Goal: Transaction & Acquisition: Purchase product/service

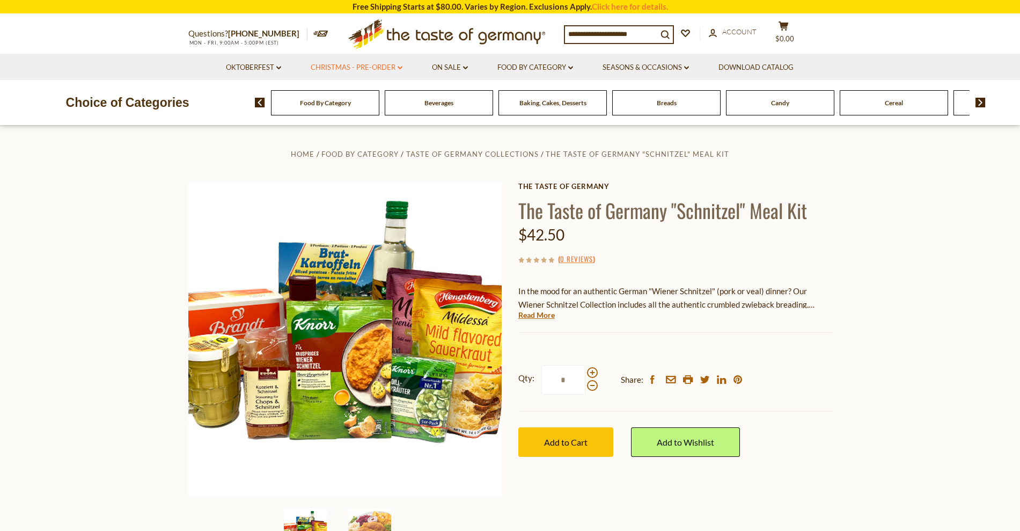
click at [367, 67] on link "Christmas - PRE-ORDER dropdown_arrow" at bounding box center [357, 68] width 92 height 12
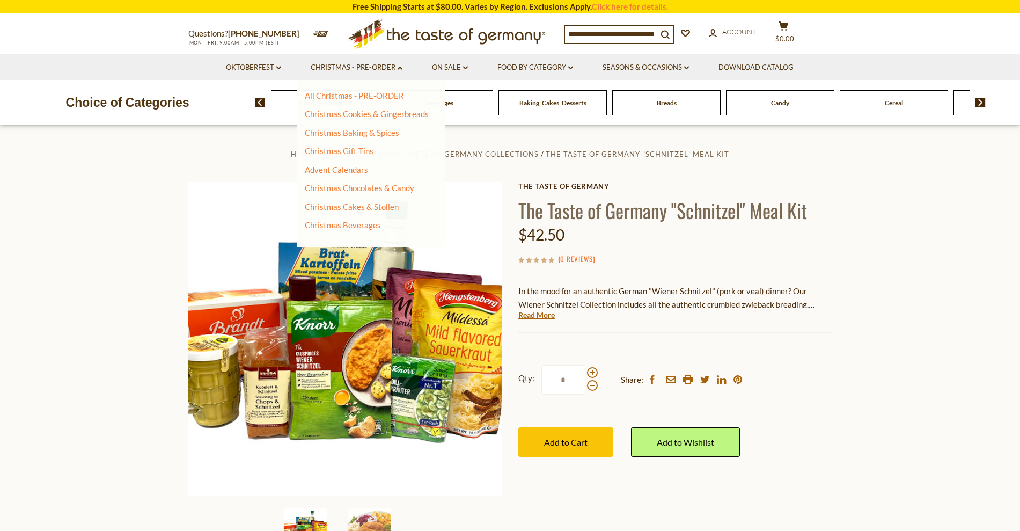
click at [160, 98] on p "Choice of Categories" at bounding box center [127, 102] width 255 height 20
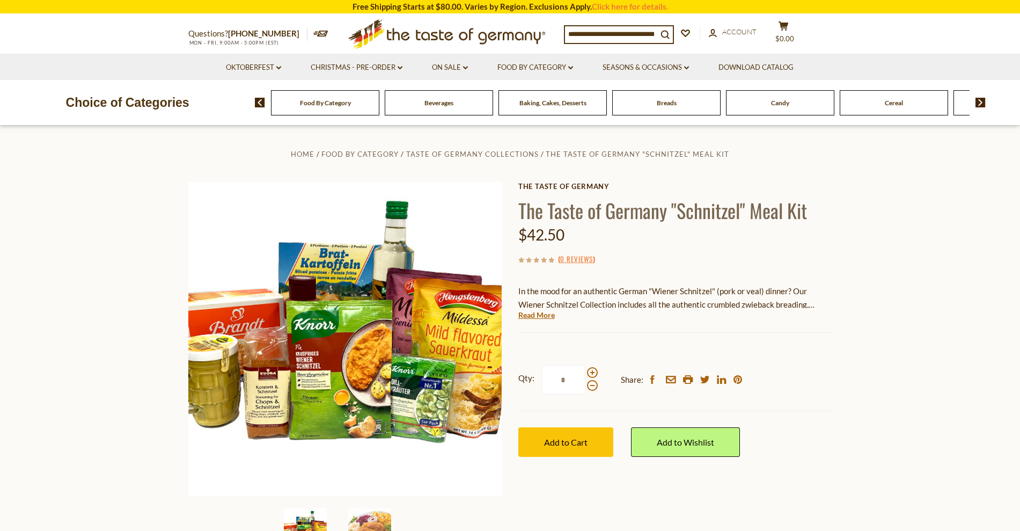
click at [432, 35] on icon ".st0{fill:#EDD300;} .st1{fill:#D33E21;}" at bounding box center [447, 33] width 201 height 39
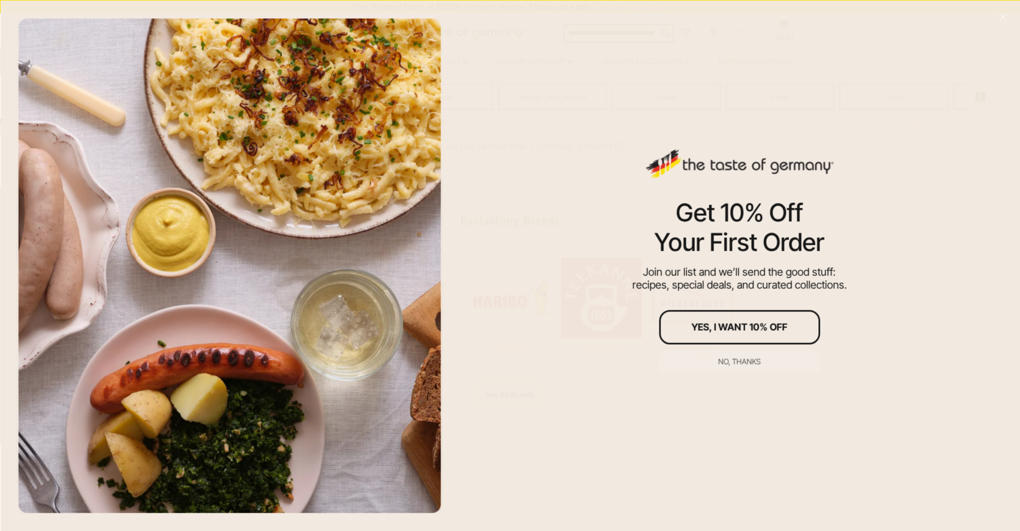
scroll to position [518, 0]
click at [741, 327] on div "Yes, I Want 10% Off" at bounding box center [740, 327] width 96 height 10
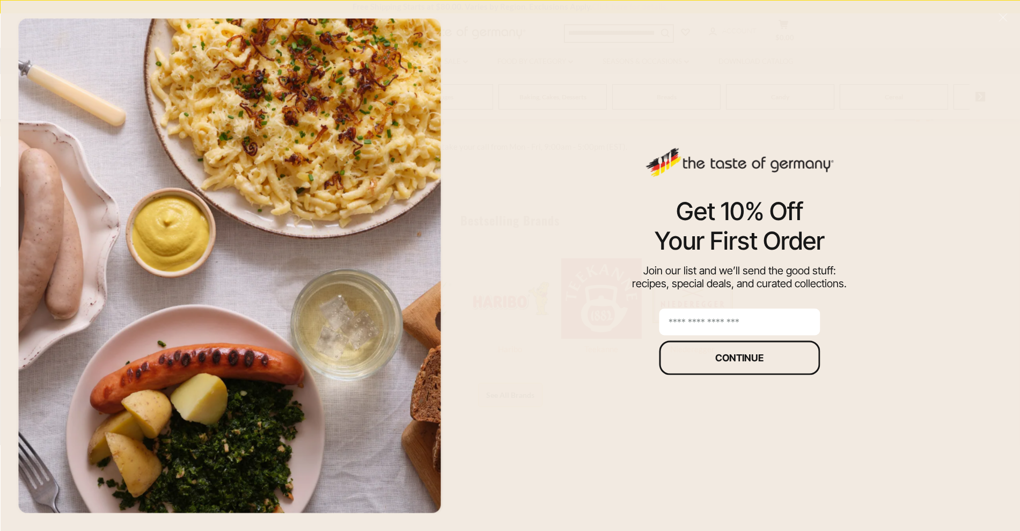
click at [741, 327] on input "email" at bounding box center [739, 321] width 161 height 27
type input "**********"
click at [756, 357] on div "Continue" at bounding box center [739, 358] width 48 height 10
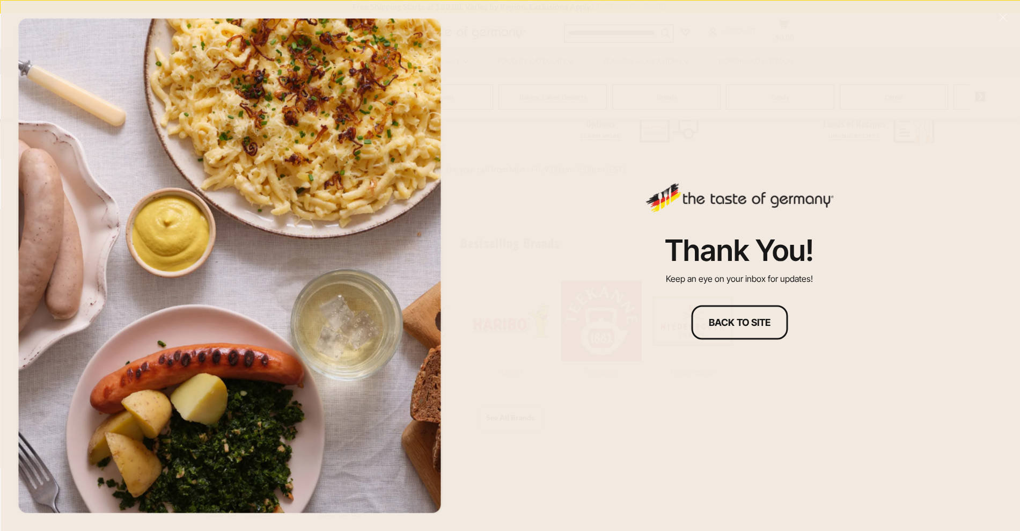
click at [297, 280] on div at bounding box center [229, 265] width 427 height 499
click at [736, 322] on div "Back to site" at bounding box center [740, 322] width 62 height 10
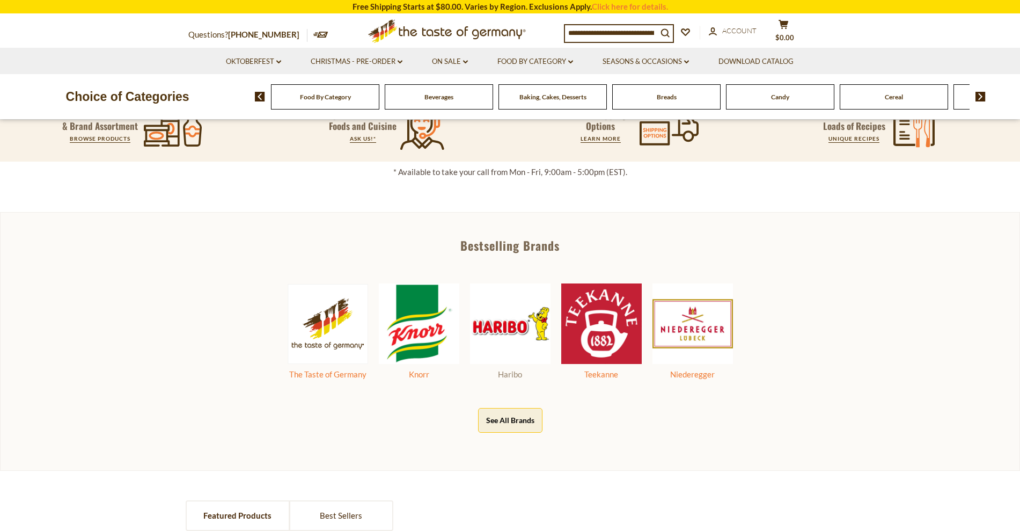
click at [498, 327] on img at bounding box center [510, 323] width 81 height 81
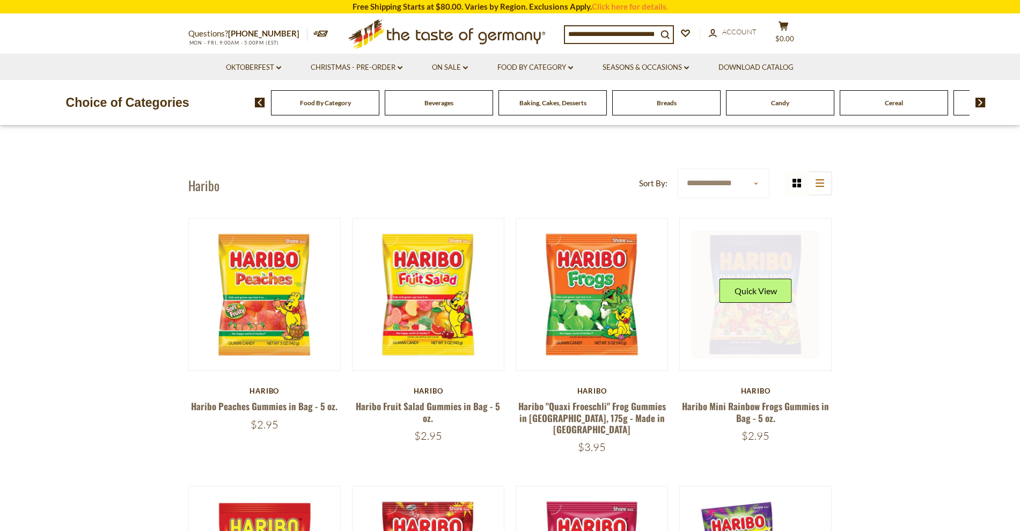
click at [753, 309] on div "Quick View" at bounding box center [756, 295] width 72 height 32
click at [747, 264] on link at bounding box center [756, 295] width 128 height 128
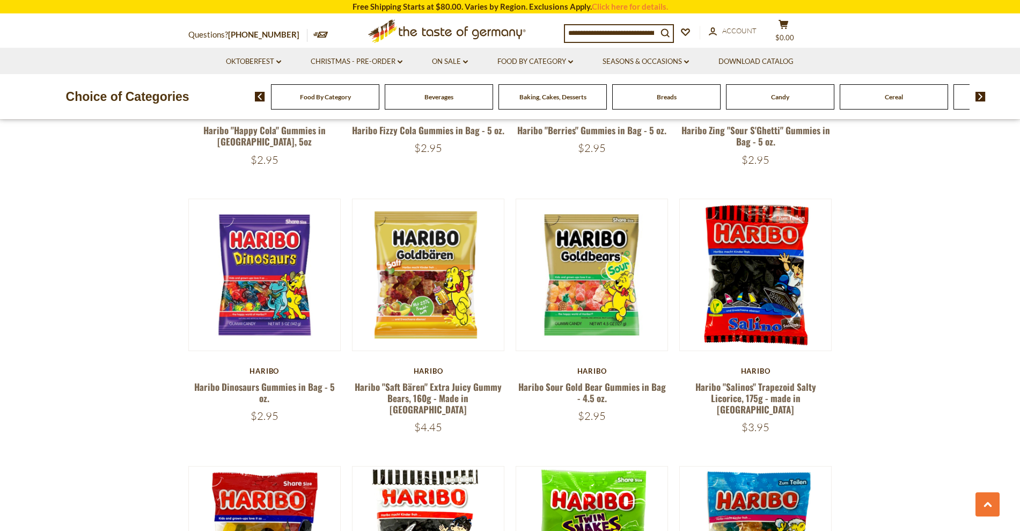
scroll to position [543, 0]
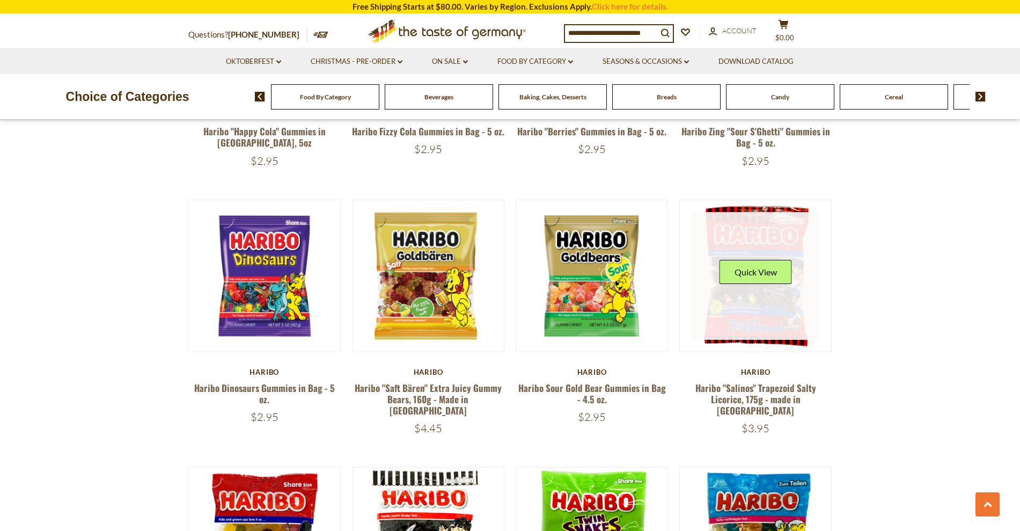
click at [772, 282] on link at bounding box center [756, 276] width 128 height 128
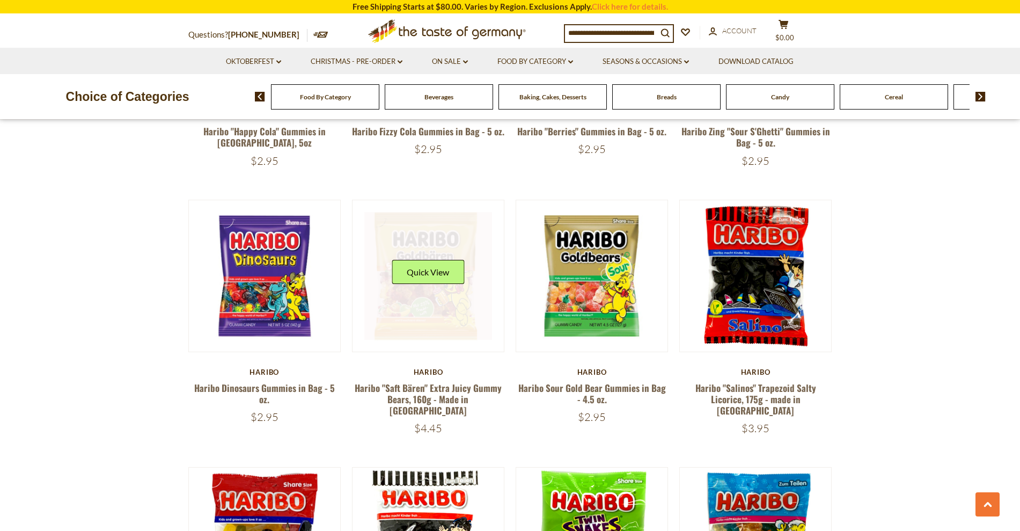
click at [427, 299] on link at bounding box center [428, 276] width 128 height 128
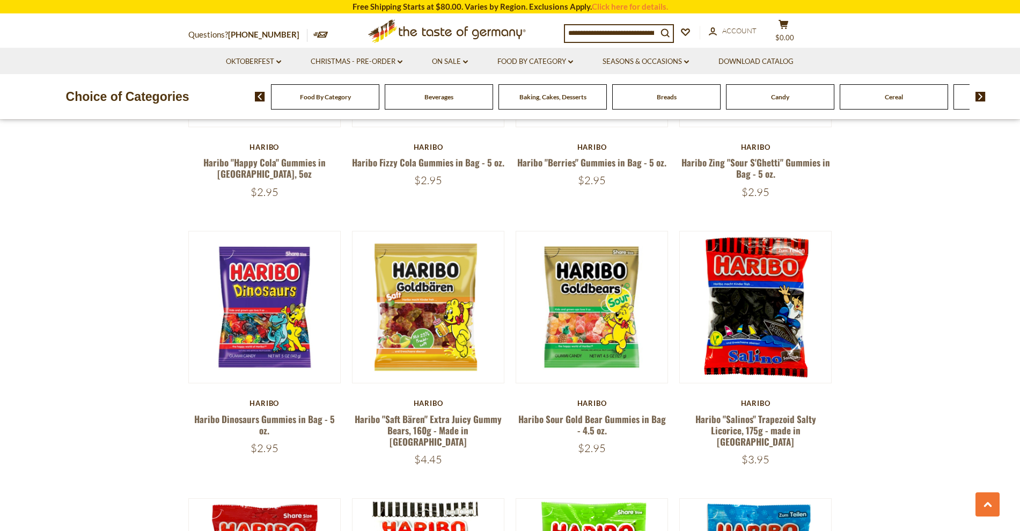
scroll to position [0, 0]
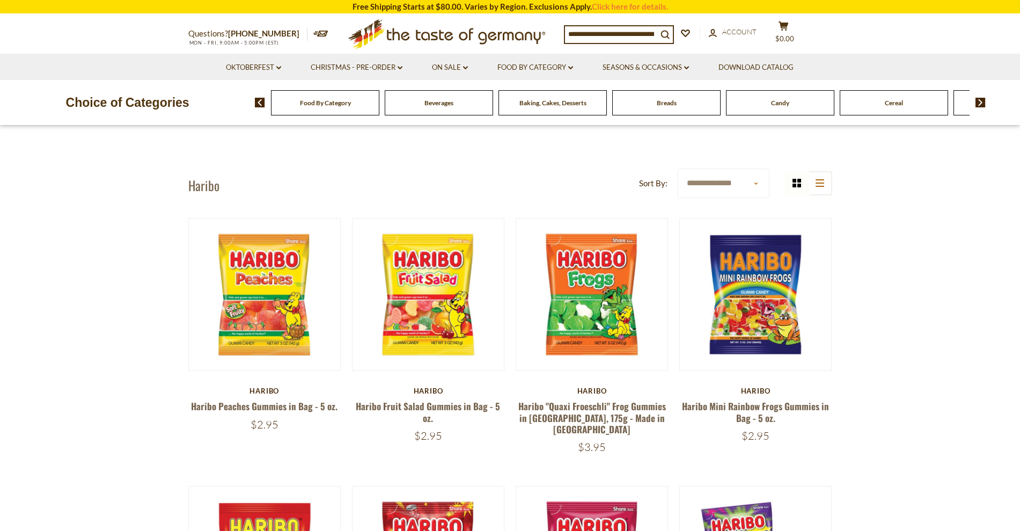
click at [299, 99] on div "Food By Category" at bounding box center [325, 102] width 108 height 25
click at [379, 97] on div "Beverages" at bounding box center [325, 102] width 108 height 25
click at [433, 102] on span "Beverages" at bounding box center [439, 103] width 29 height 8
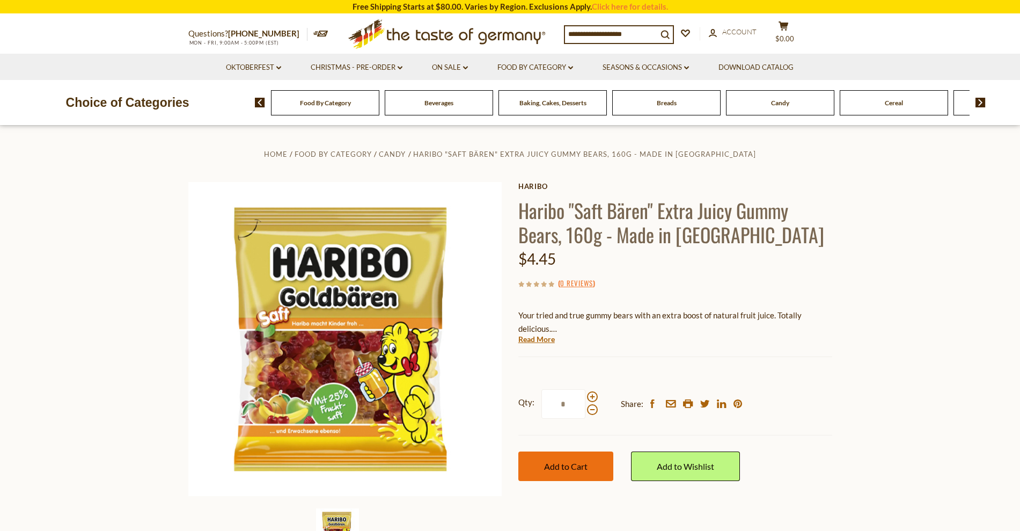
click at [579, 462] on span "Add to Cart" at bounding box center [565, 466] width 43 height 10
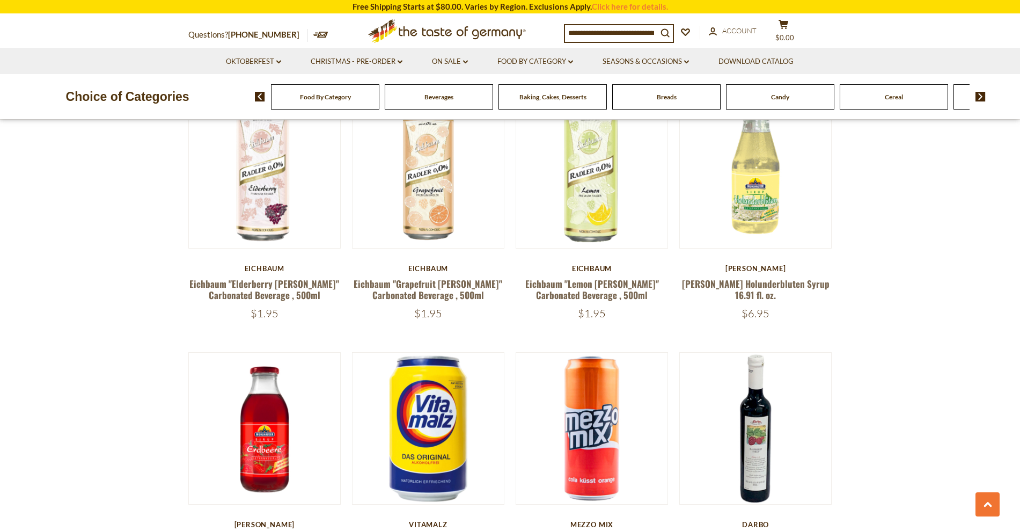
scroll to position [816, 0]
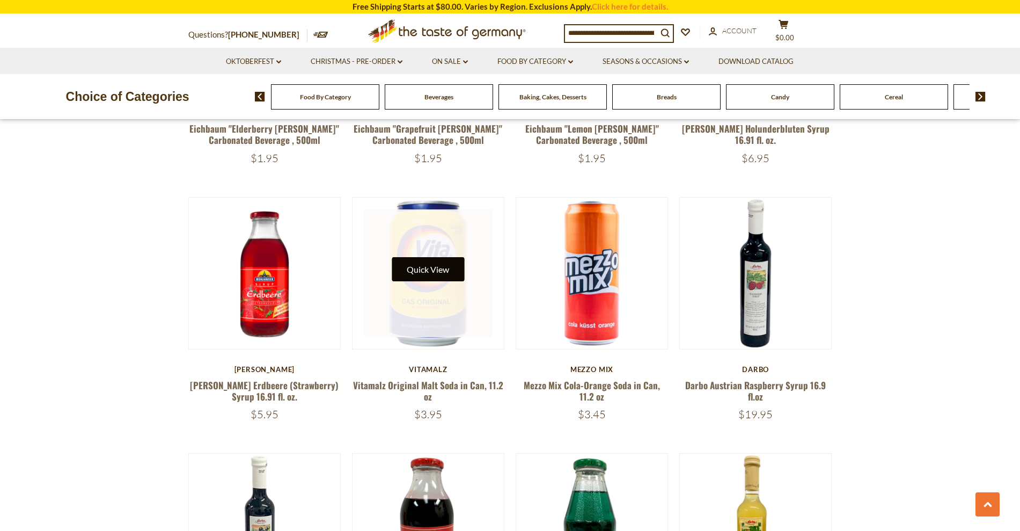
click at [434, 270] on button "Quick View" at bounding box center [428, 269] width 72 height 24
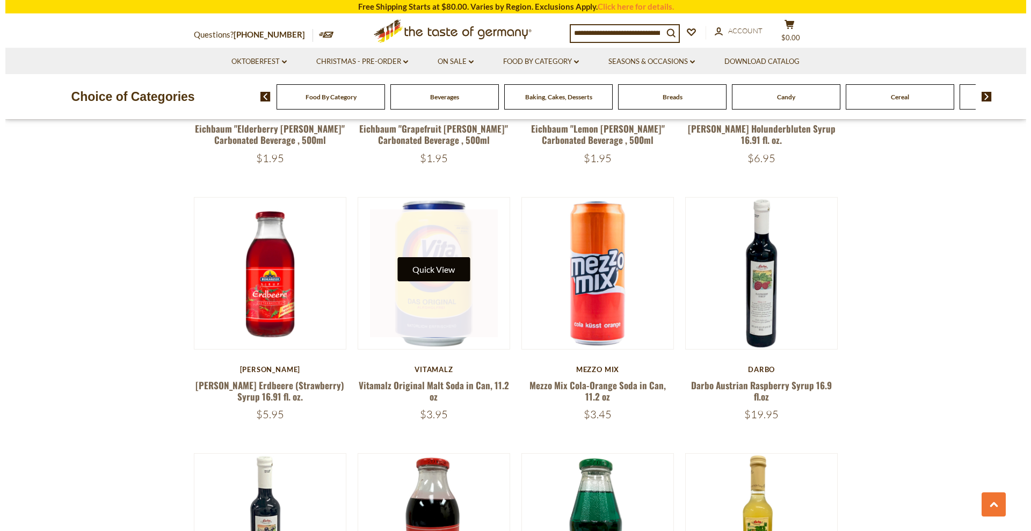
scroll to position [819, 0]
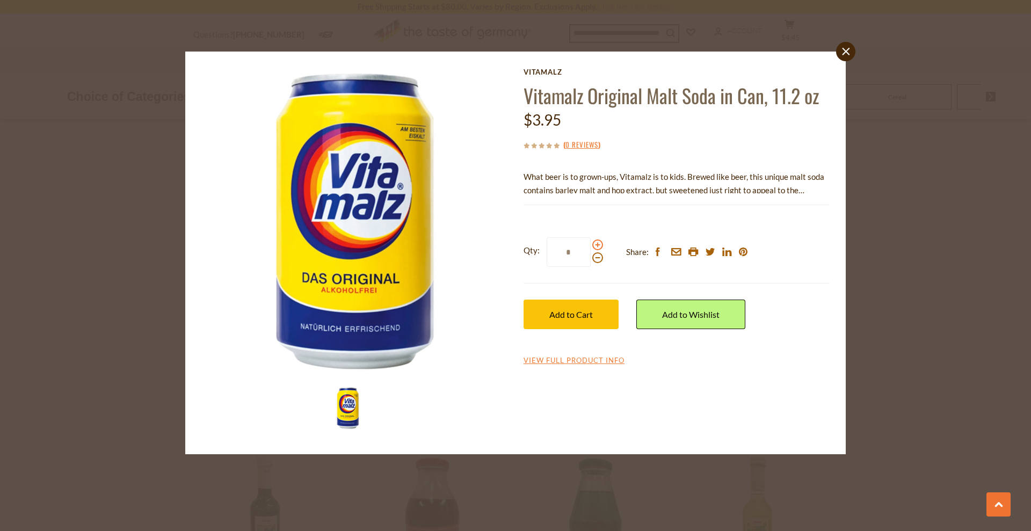
click at [598, 244] on span at bounding box center [597, 244] width 11 height 11
click at [590, 244] on input "*" at bounding box center [568, 252] width 44 height 30
type input "*"
click at [575, 310] on span "Add to Cart" at bounding box center [570, 314] width 43 height 10
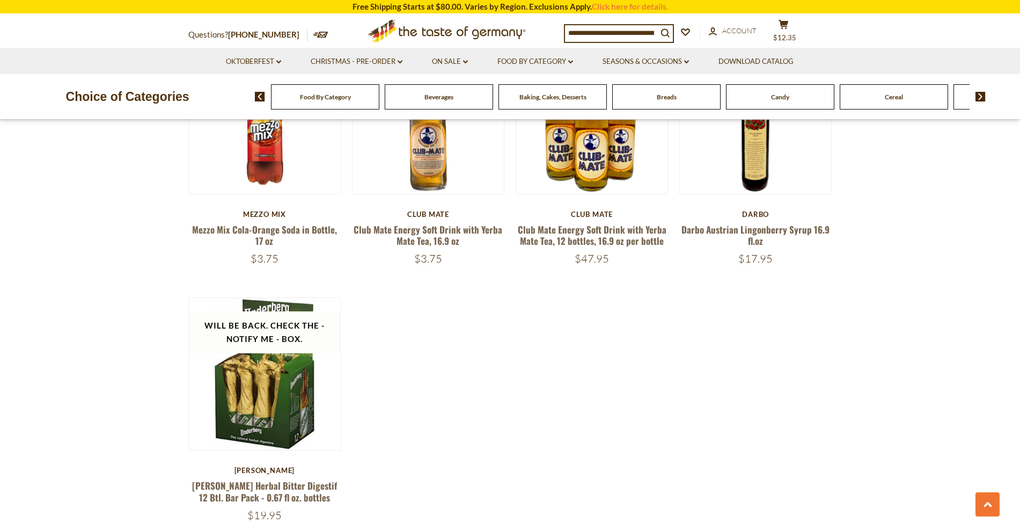
scroll to position [2016, 0]
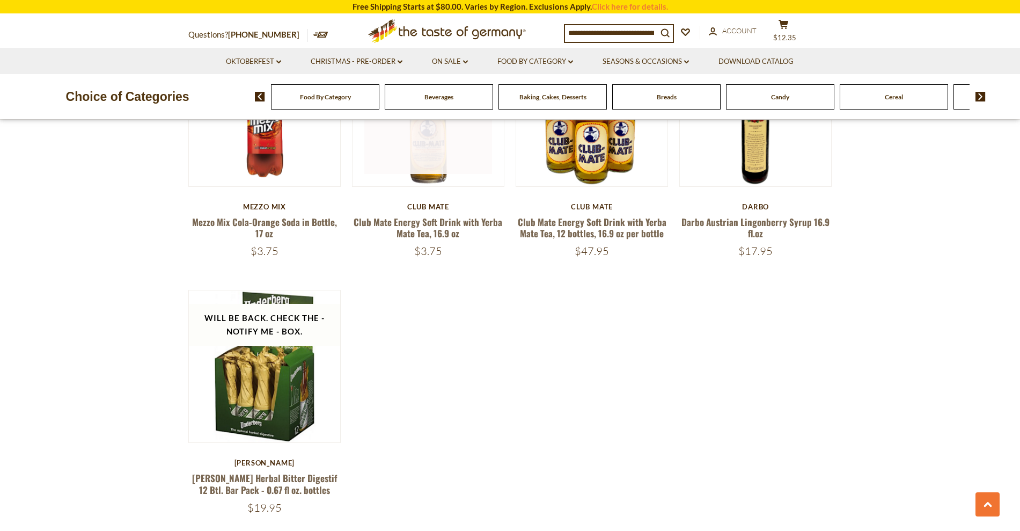
click at [434, 162] on link at bounding box center [428, 110] width 128 height 128
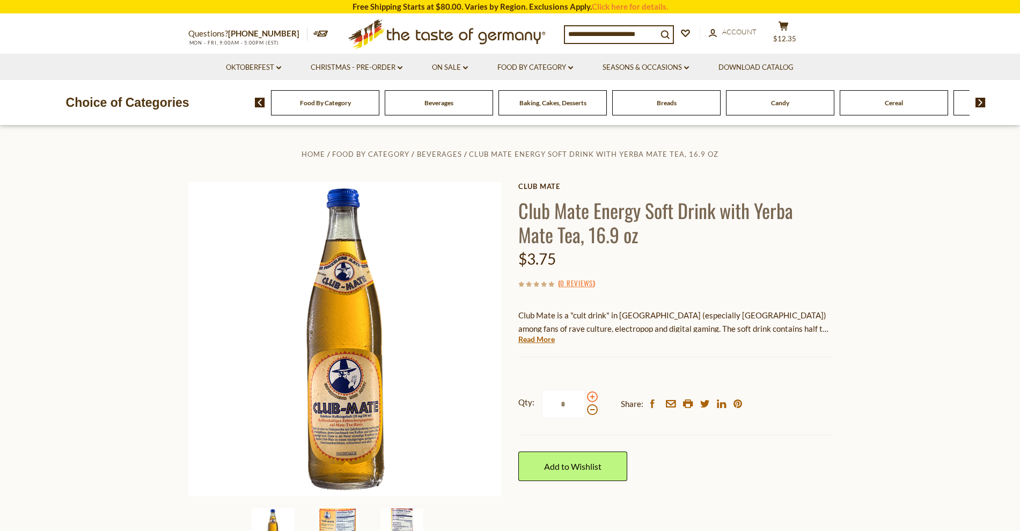
click at [592, 396] on span at bounding box center [592, 396] width 11 height 11
click at [586, 396] on input "*" at bounding box center [564, 404] width 44 height 30
click at [592, 413] on span at bounding box center [592, 409] width 11 height 11
click at [586, 413] on input "*" at bounding box center [564, 404] width 44 height 30
click at [592, 399] on span at bounding box center [592, 396] width 11 height 11
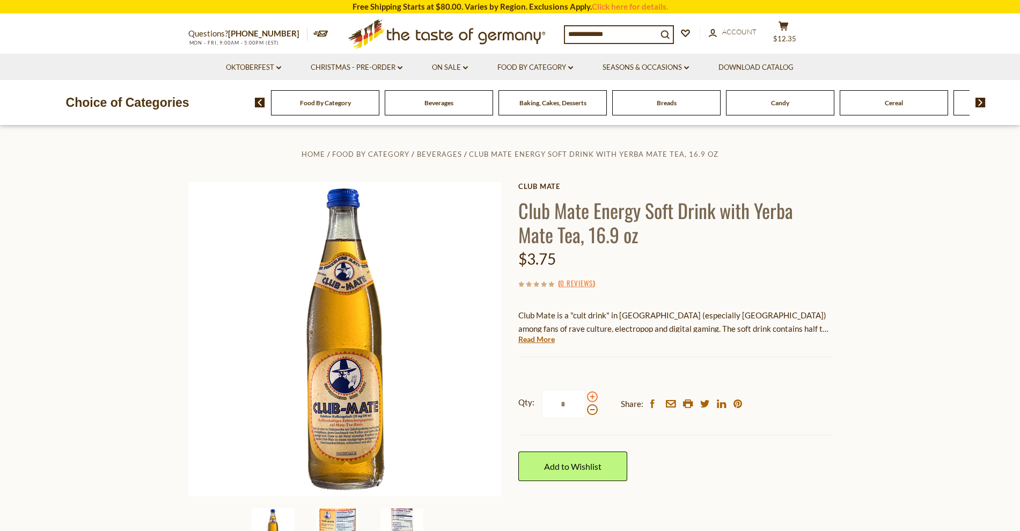
click at [586, 399] on input "*" at bounding box center [564, 404] width 44 height 30
type input "*"
click at [617, 367] on div "Club Mate Club Mate Energy Soft Drink with Yerba Mate Tea, 16.9 oz $3.75 ( 0 Re…" at bounding box center [676, 343] width 314 height 323
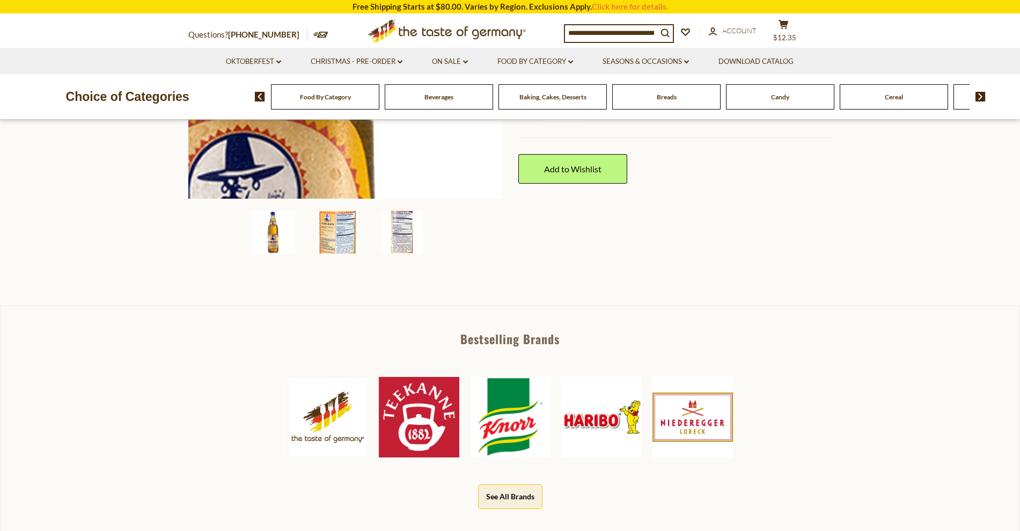
scroll to position [301, 0]
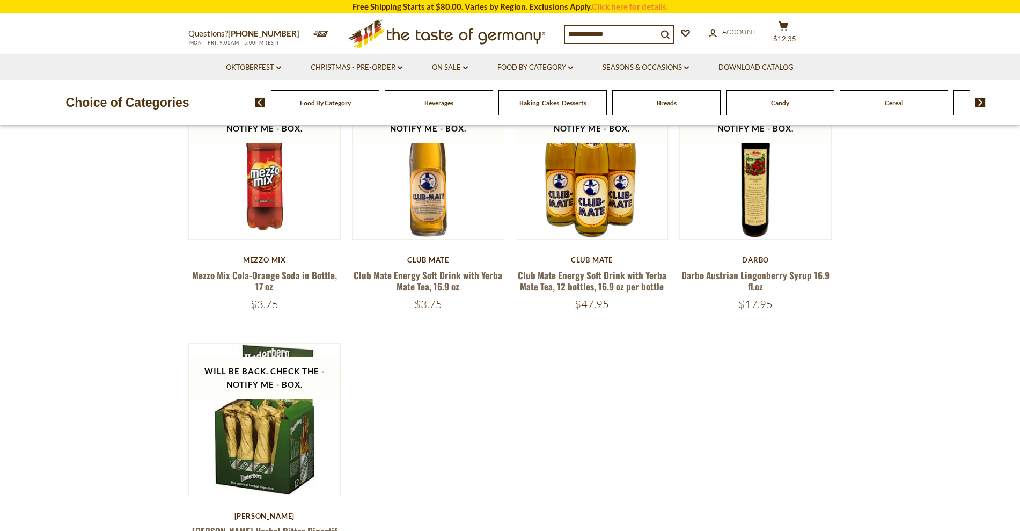
scroll to position [2016, 0]
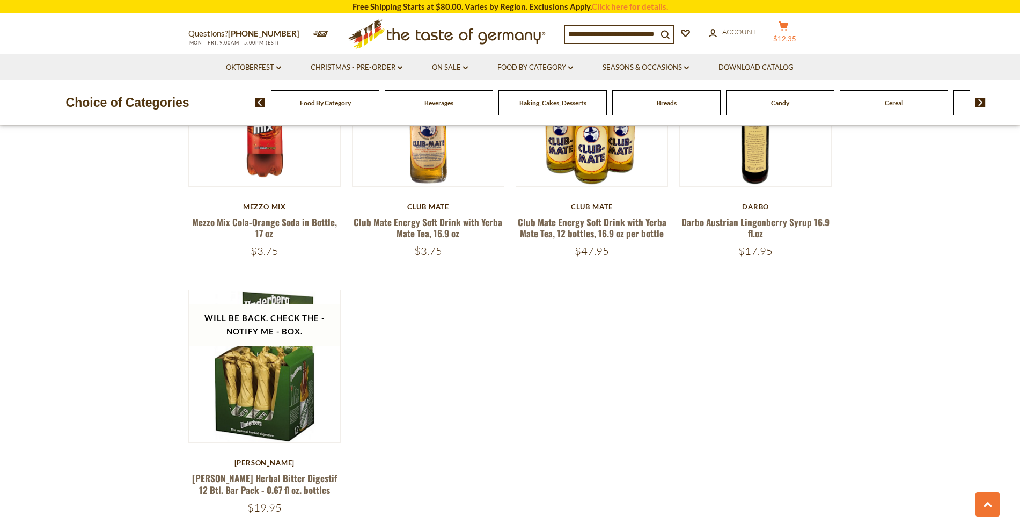
click at [786, 28] on icon "cart" at bounding box center [784, 25] width 10 height 9
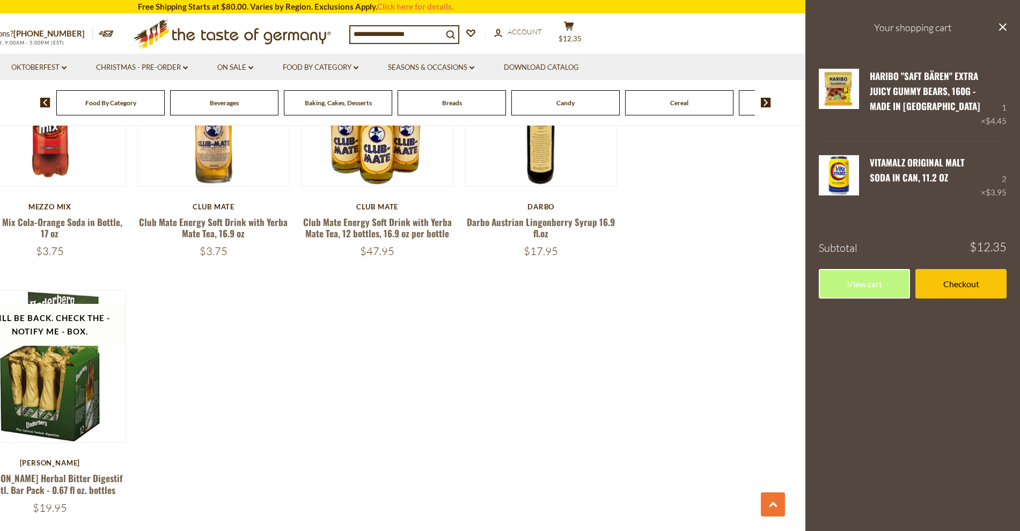
click at [327, 253] on div "$47.95" at bounding box center [377, 250] width 153 height 13
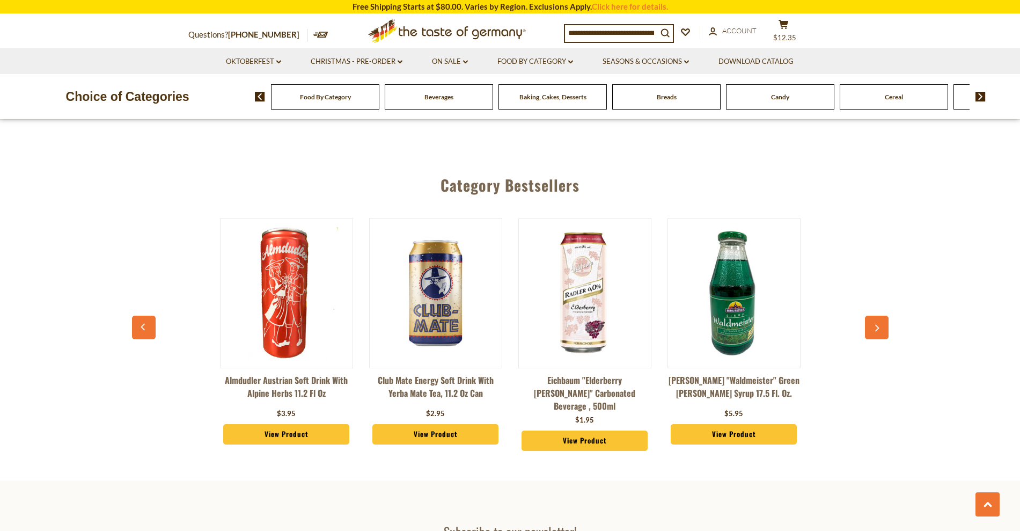
scroll to position [2443, 0]
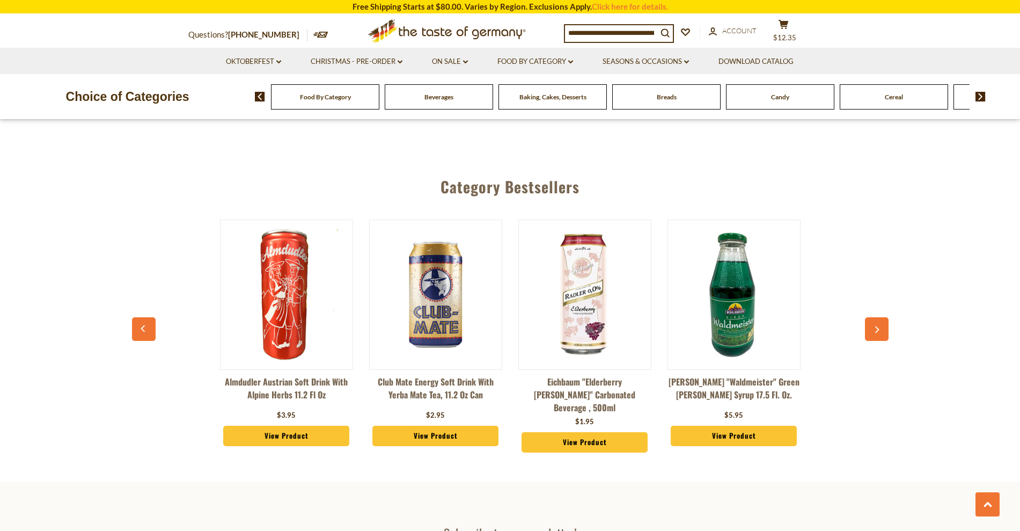
click at [448, 440] on link "View Product" at bounding box center [436, 436] width 127 height 20
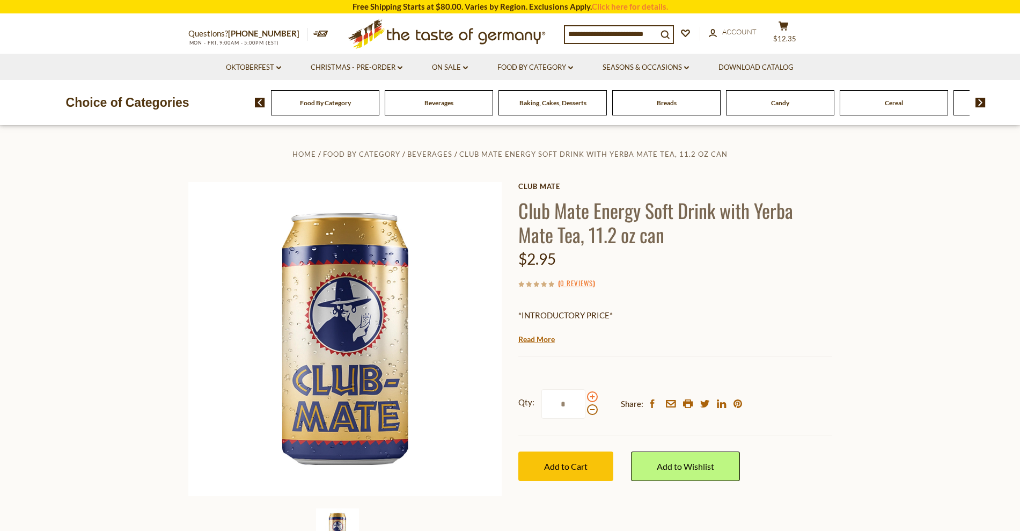
click at [594, 397] on div "Home Food By Category Beverages Club Mate Energy Soft Drink with Yerba Mate Tea…" at bounding box center [510, 353] width 660 height 413
click at [594, 397] on span at bounding box center [592, 396] width 11 height 11
click at [586, 397] on input "*" at bounding box center [564, 404] width 44 height 30
type input "*"
click at [568, 464] on span "Add to Cart" at bounding box center [565, 466] width 43 height 10
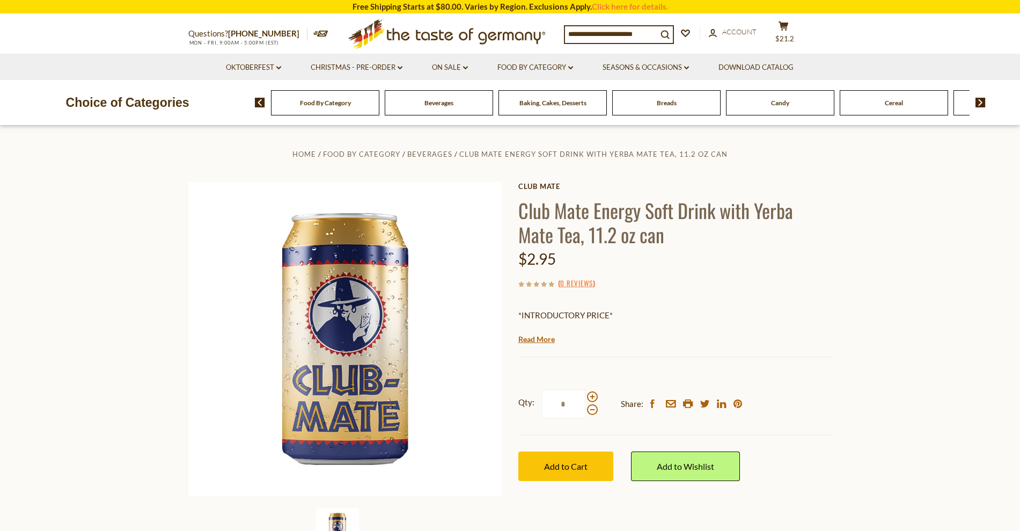
click at [983, 106] on img at bounding box center [981, 103] width 10 height 10
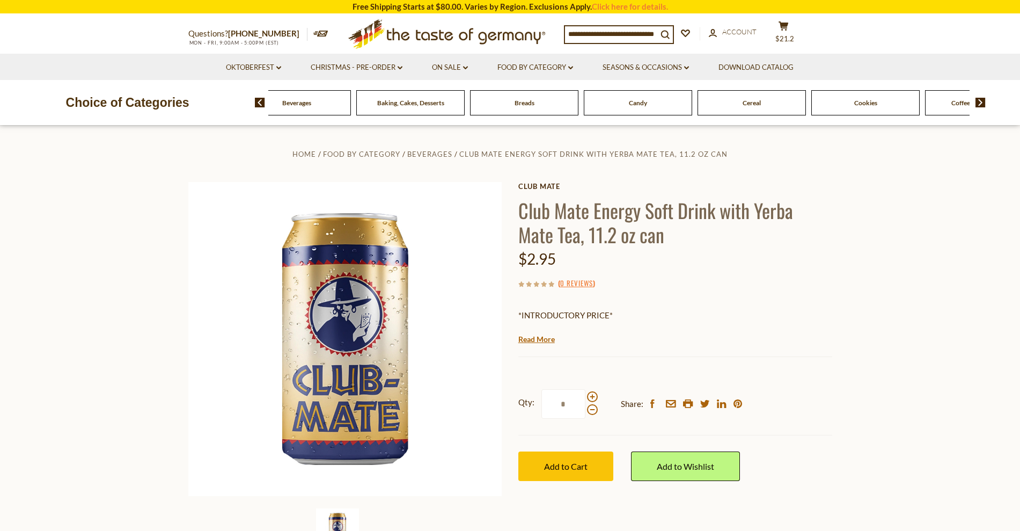
click at [983, 106] on img at bounding box center [981, 103] width 10 height 10
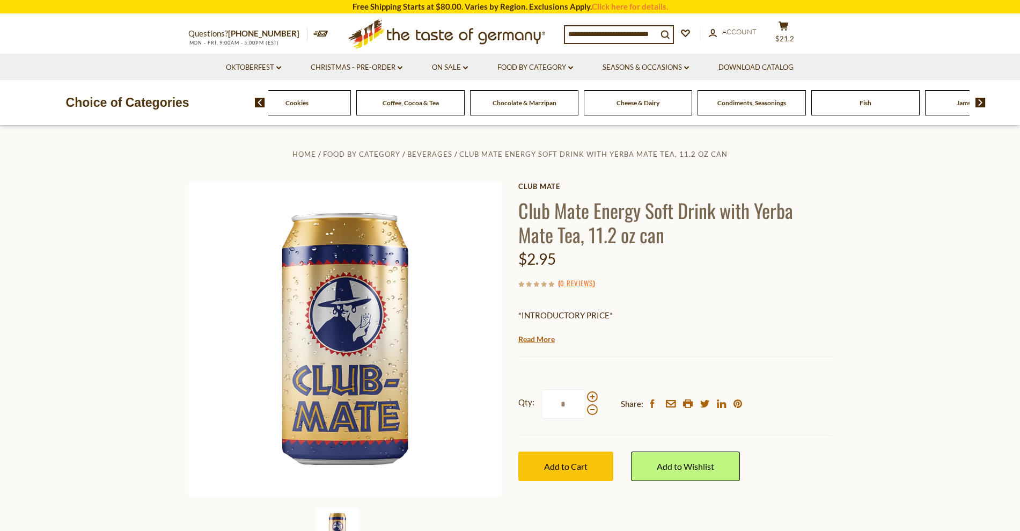
click at [637, 103] on span "Cheese & Dairy" at bounding box center [638, 103] width 43 height 8
click at [543, 105] on span "Chocolate & Marzipan" at bounding box center [525, 103] width 64 height 8
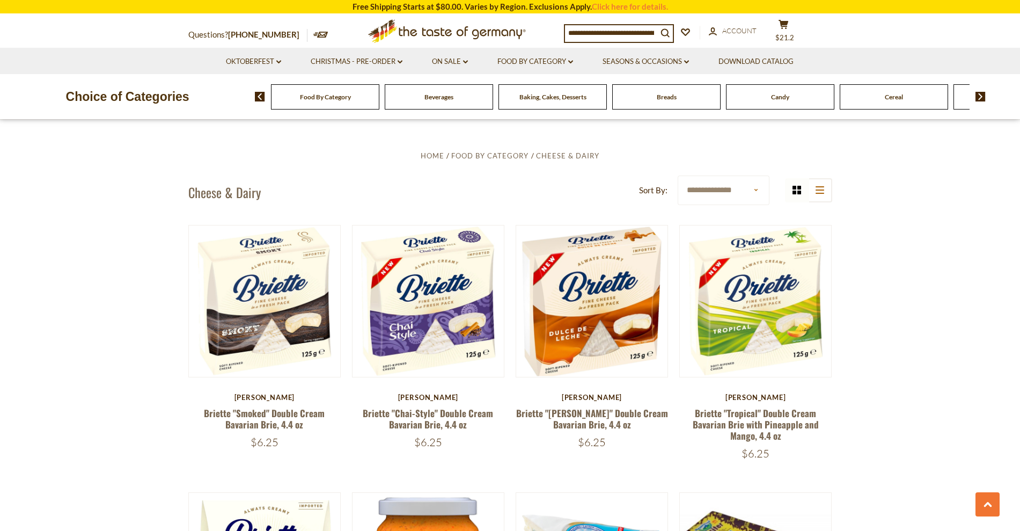
scroll to position [155, 0]
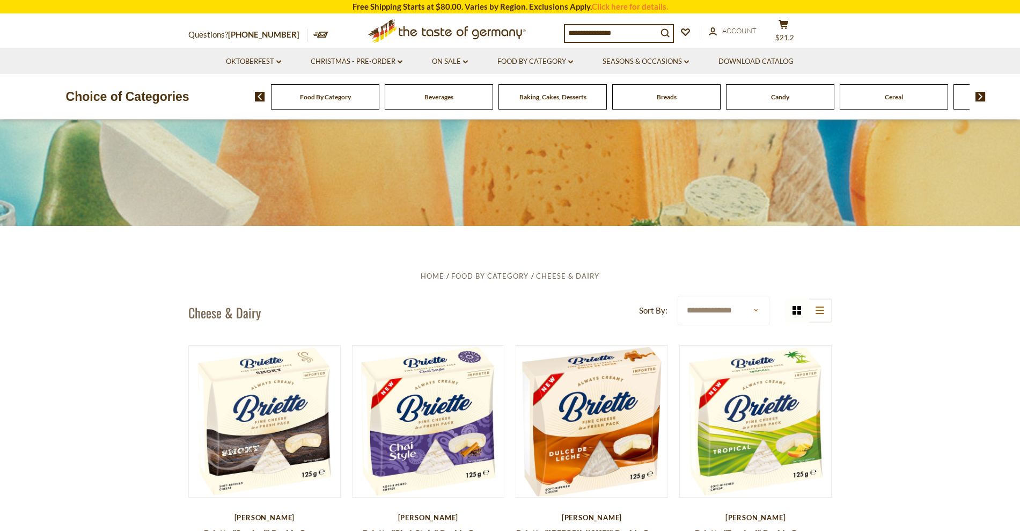
click at [981, 96] on img at bounding box center [981, 97] width 10 height 10
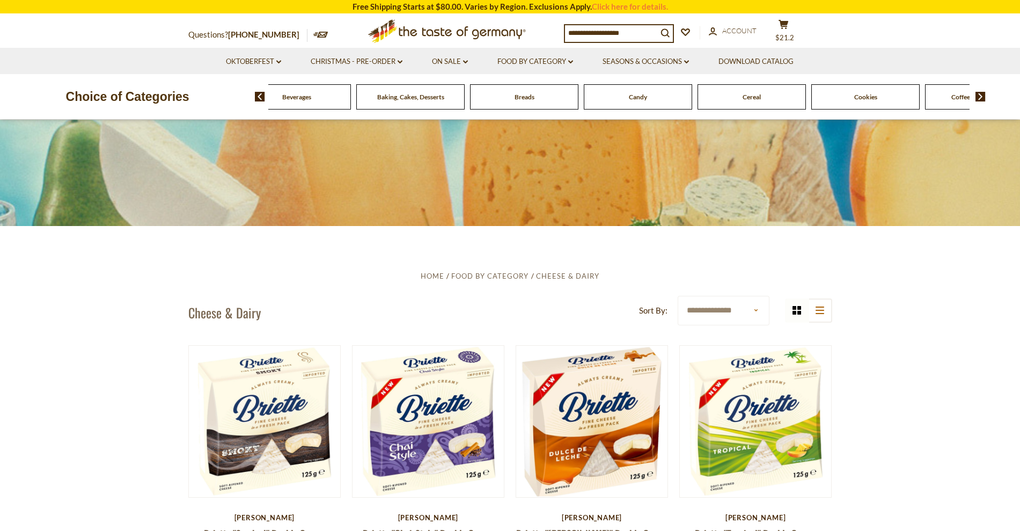
click at [981, 96] on img at bounding box center [981, 97] width 10 height 10
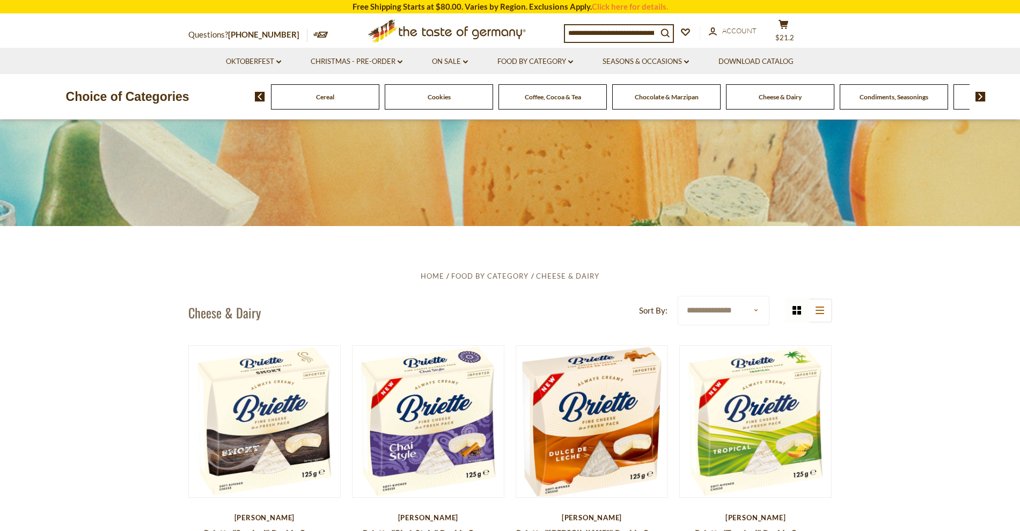
click at [981, 96] on img at bounding box center [981, 97] width 10 height 10
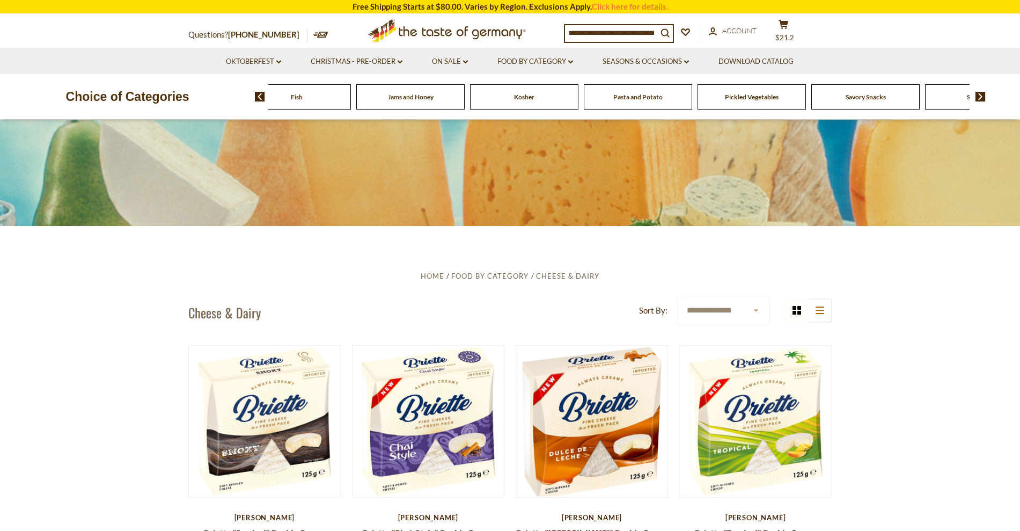
click at [981, 96] on img at bounding box center [981, 97] width 10 height 10
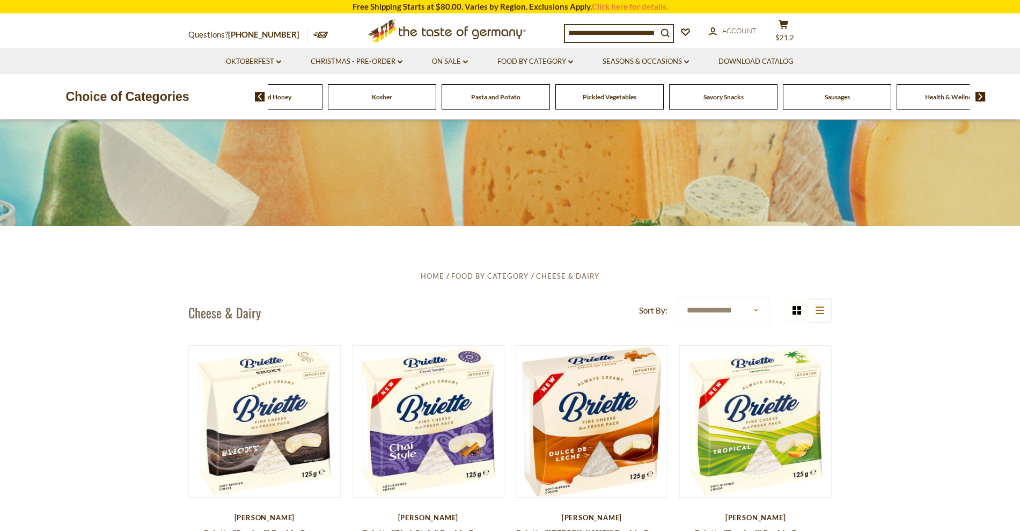
click at [981, 96] on img at bounding box center [981, 97] width 10 height 10
drag, startPoint x: 819, startPoint y: 98, endPoint x: 586, endPoint y: 97, distance: 233.0
click at [586, 97] on span "Pickled Vegetables" at bounding box center [577, 97] width 54 height 8
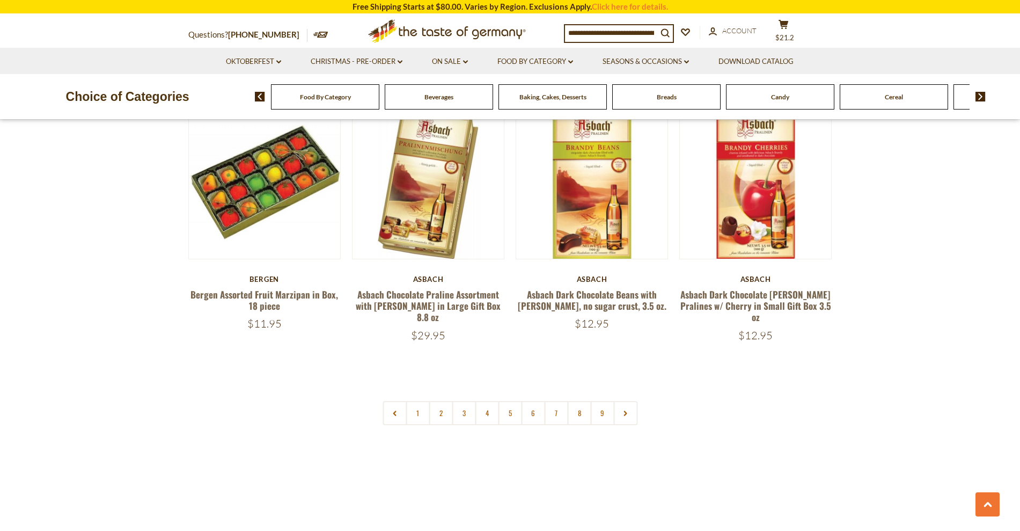
scroll to position [2519, 0]
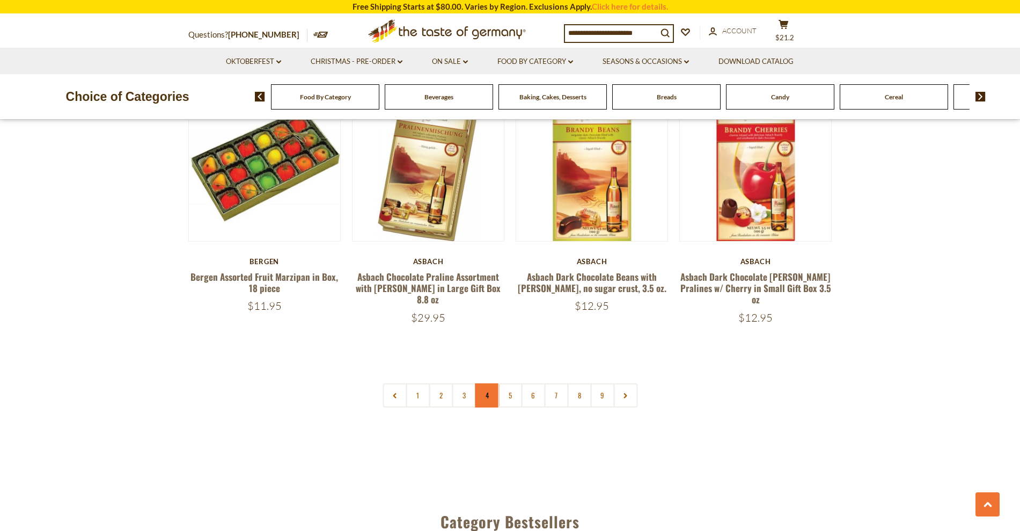
click at [488, 386] on link "4" at bounding box center [487, 395] width 24 height 24
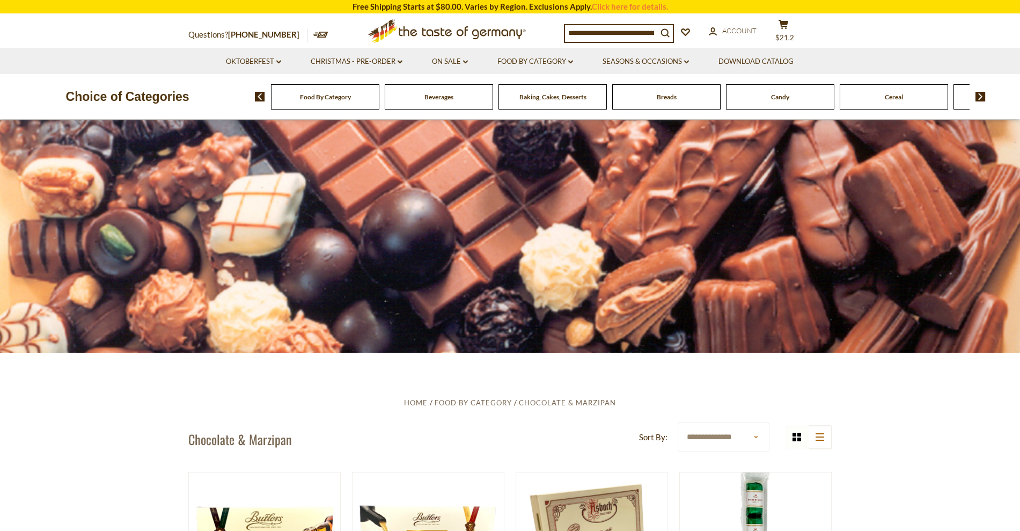
scroll to position [0, 0]
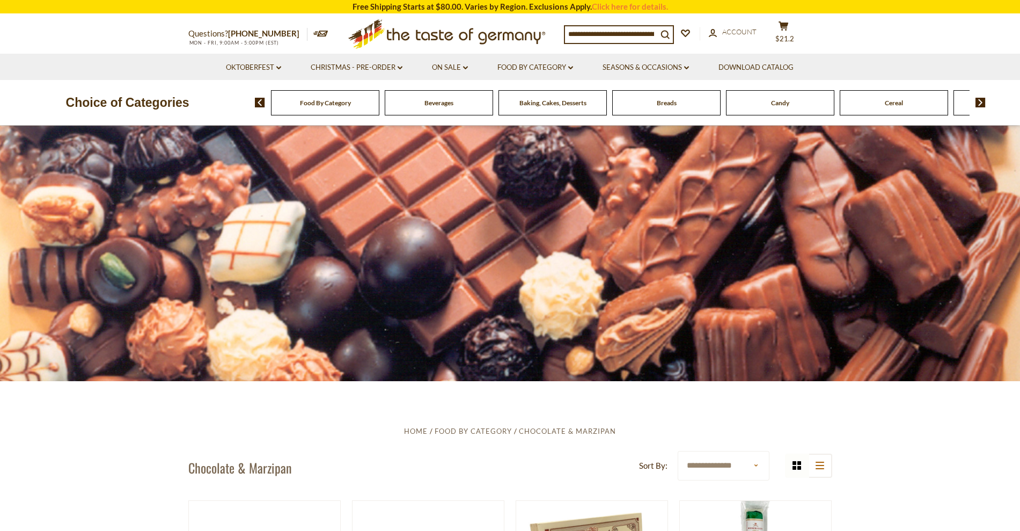
click at [596, 36] on input at bounding box center [611, 33] width 92 height 15
type input "**********"
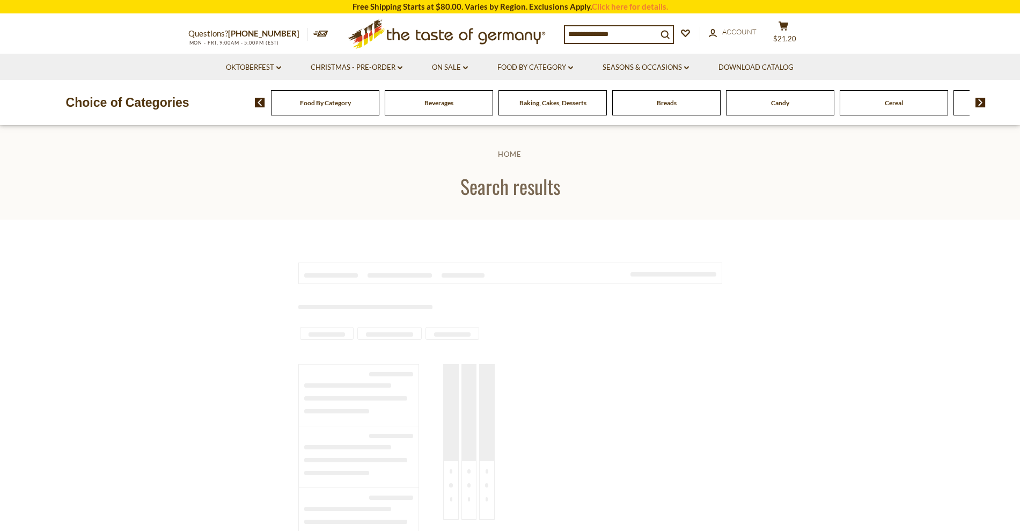
type input "**********"
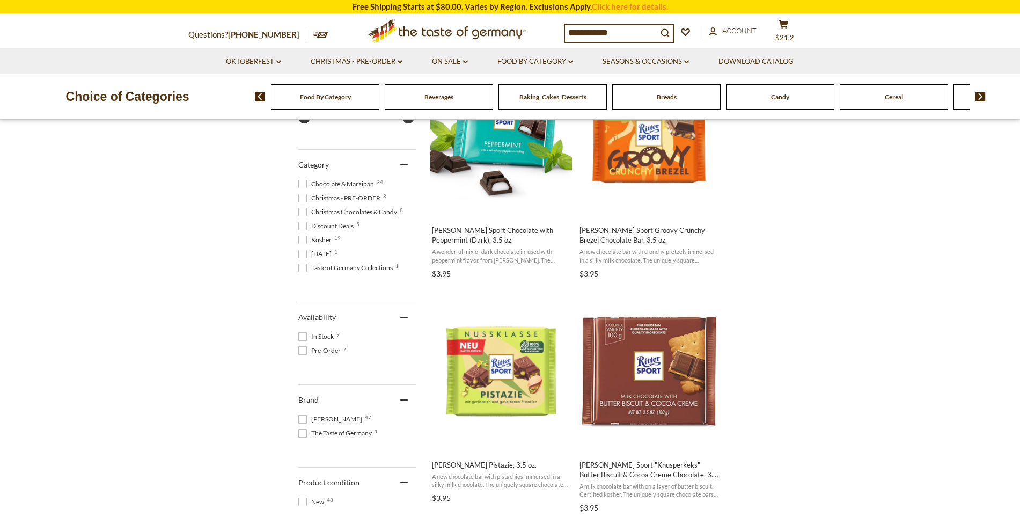
scroll to position [271, 0]
click at [670, 385] on img "Ritter Sport" at bounding box center [649, 372] width 142 height 142
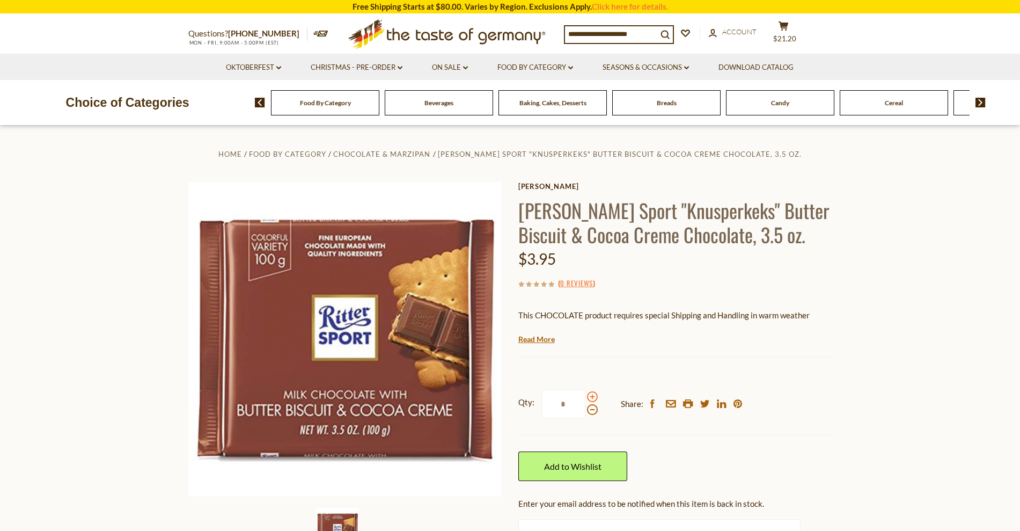
click at [592, 395] on span at bounding box center [592, 396] width 11 height 11
click at [586, 395] on input "*" at bounding box center [564, 404] width 44 height 30
type input "*"
click at [327, 102] on span "Food By Category" at bounding box center [325, 103] width 51 height 8
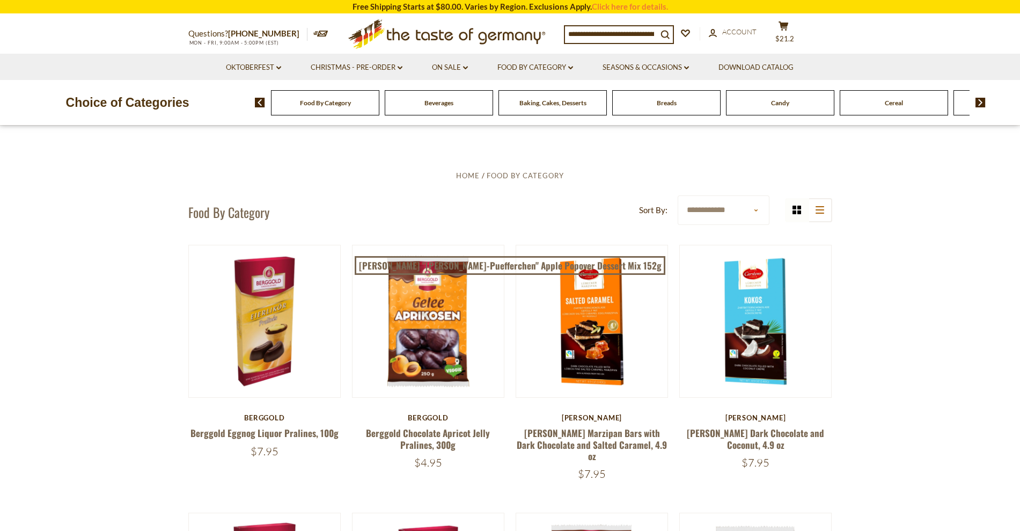
click at [981, 107] on div "Food By Category [GEOGRAPHIC_DATA] Baking, Cakes, Desserts Breads Candy Cereal …" at bounding box center [637, 103] width 765 height 26
click at [982, 103] on img at bounding box center [981, 103] width 10 height 10
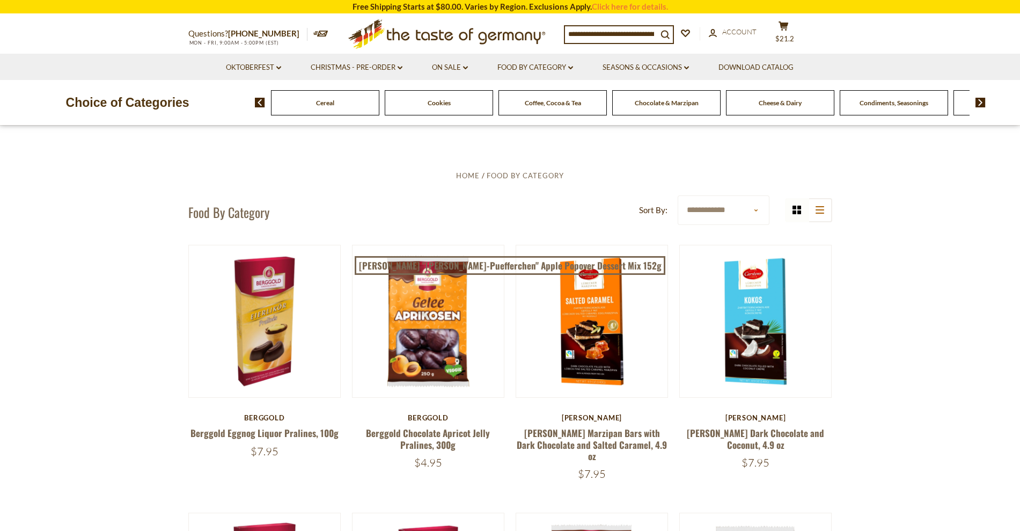
click at [982, 103] on img at bounding box center [981, 103] width 10 height 10
click at [537, 106] on span "Jams and Honey" at bounding box center [553, 103] width 46 height 8
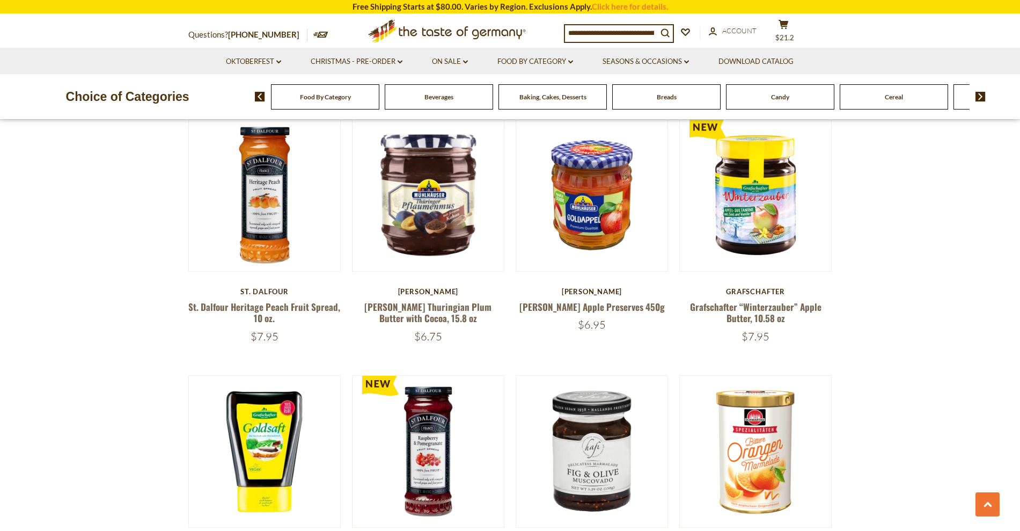
scroll to position [637, 0]
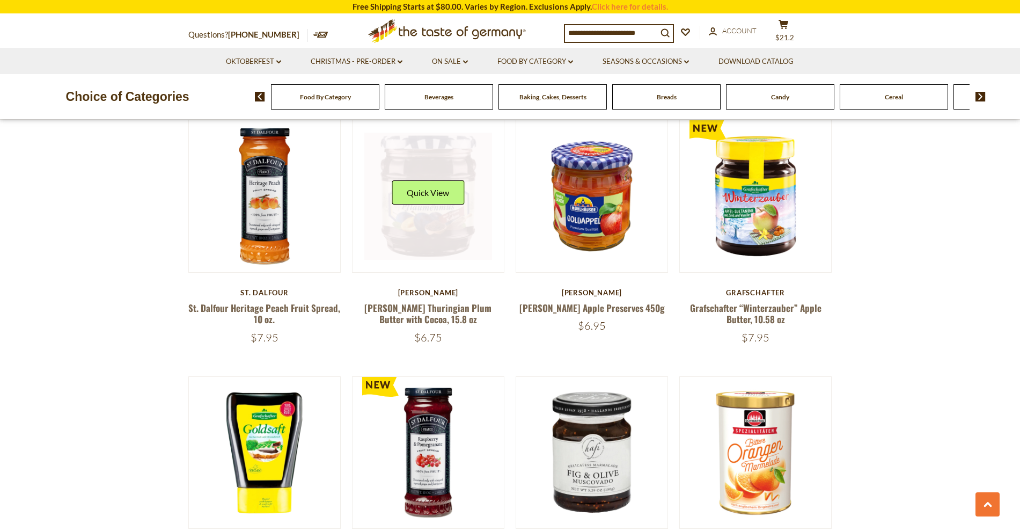
click at [437, 217] on link at bounding box center [428, 197] width 128 height 128
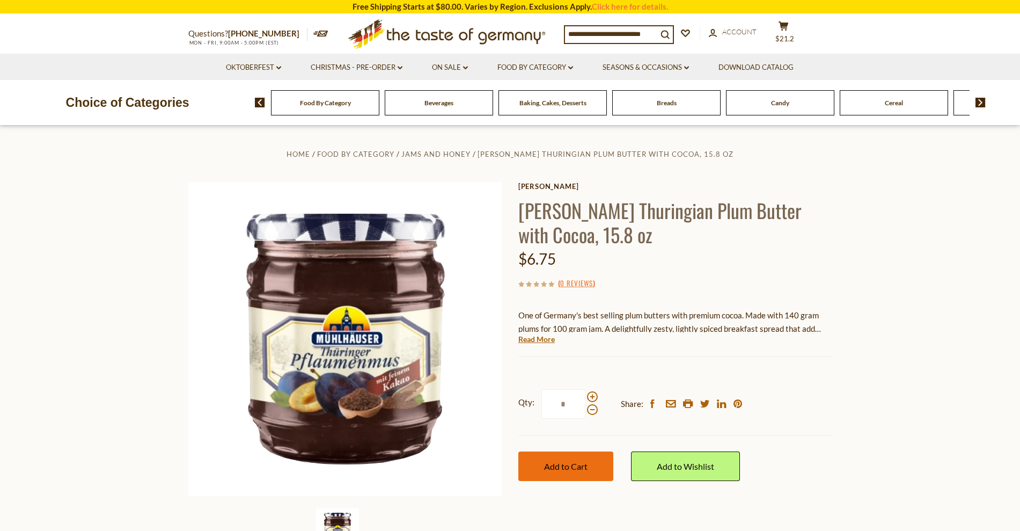
click at [558, 462] on span "Add to Cart" at bounding box center [565, 466] width 43 height 10
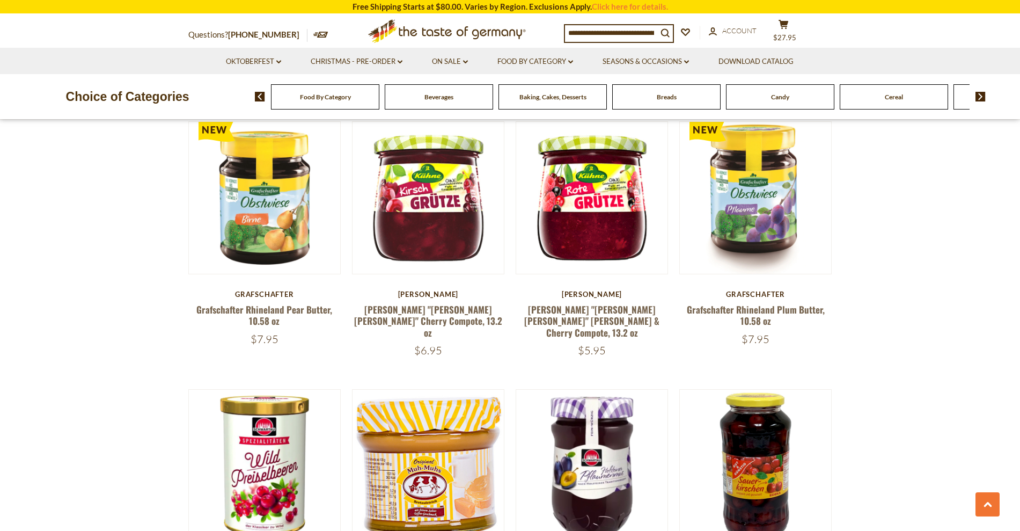
scroll to position [2172, 0]
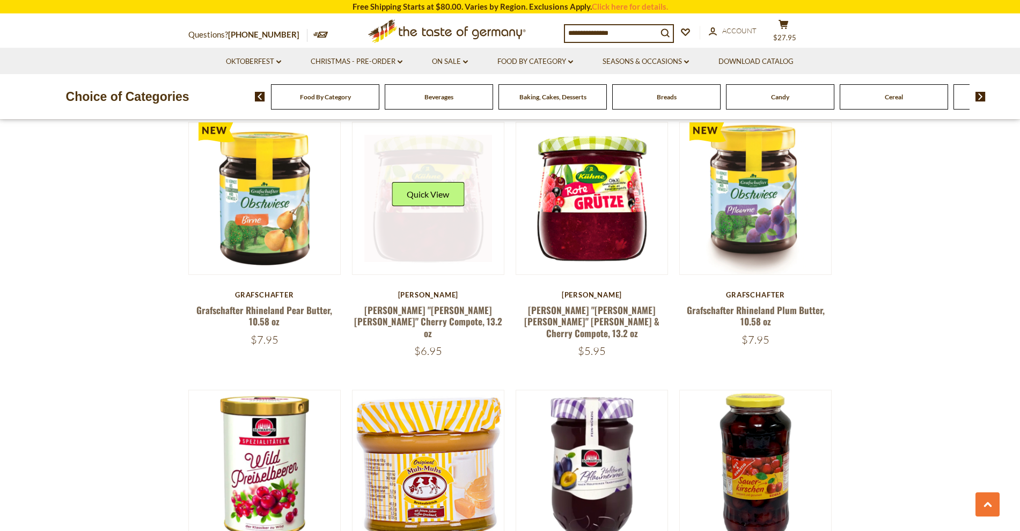
click at [434, 231] on link at bounding box center [428, 199] width 128 height 128
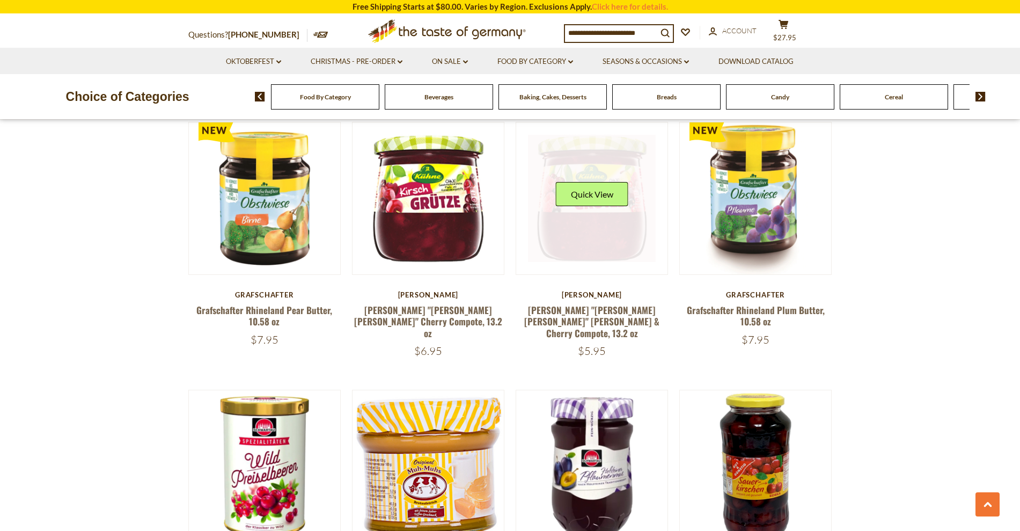
click at [570, 246] on link at bounding box center [592, 199] width 128 height 128
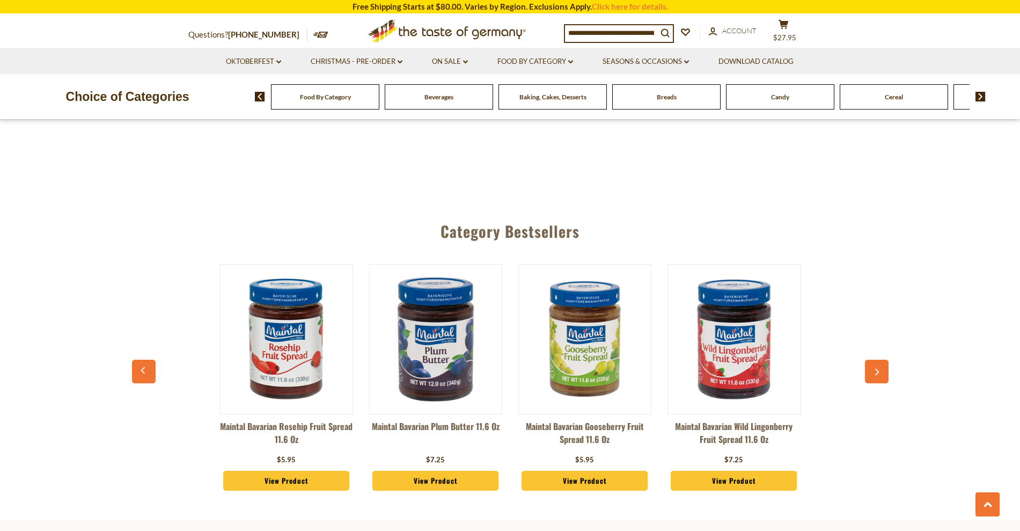
scroll to position [2751, 0]
click at [446, 59] on link "On Sale dropdown_arrow" at bounding box center [450, 62] width 36 height 12
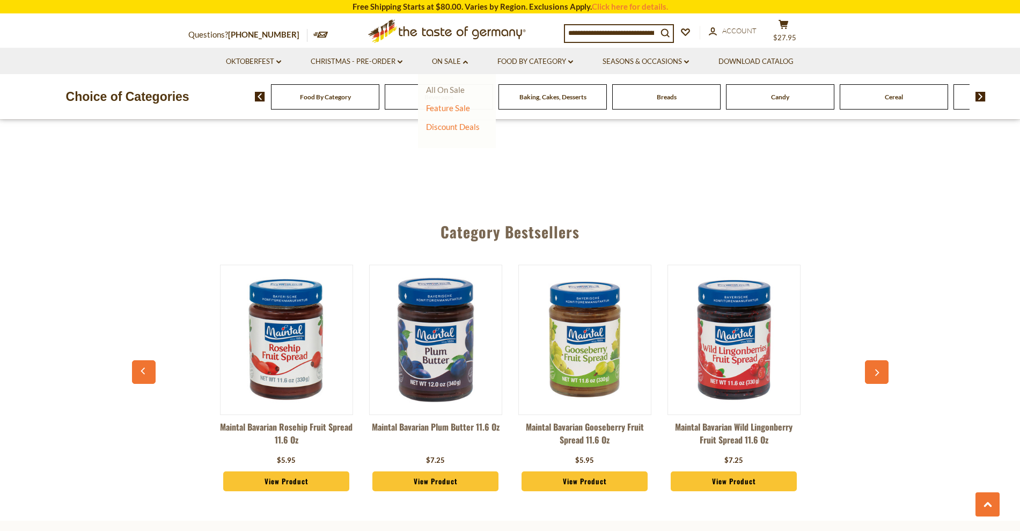
click at [449, 88] on link "All On Sale" at bounding box center [445, 90] width 39 height 10
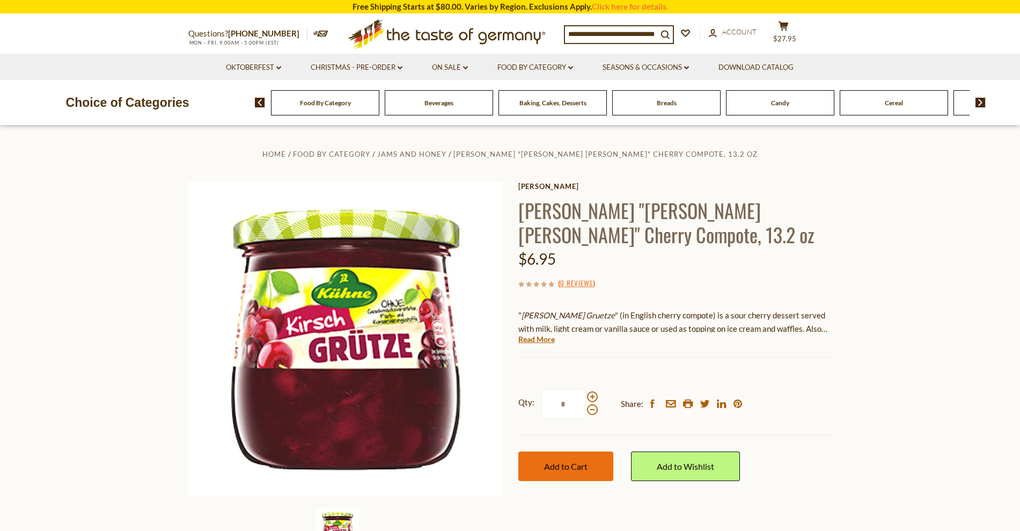
click at [564, 467] on span "Add to Cart" at bounding box center [565, 466] width 43 height 10
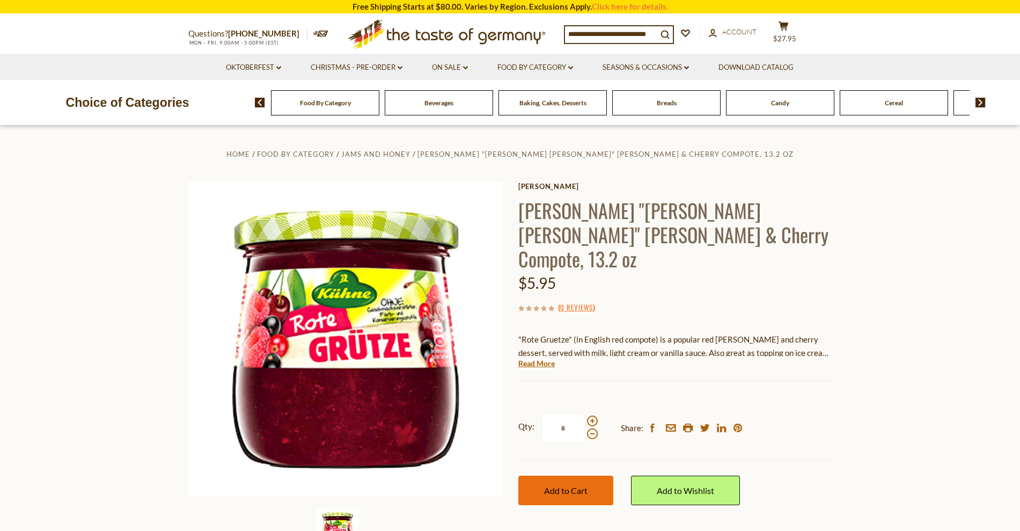
click at [566, 485] on span "Add to Cart" at bounding box center [565, 490] width 43 height 10
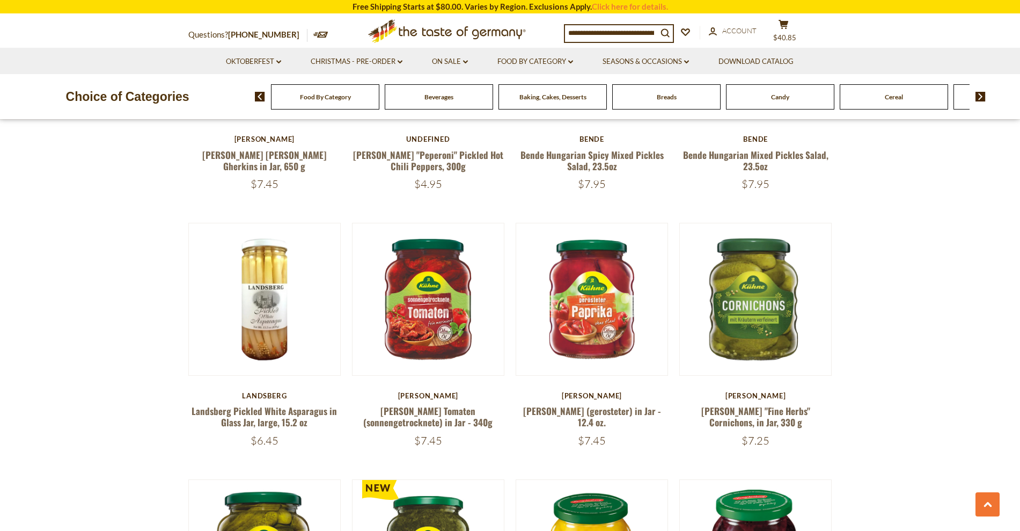
scroll to position [634, 0]
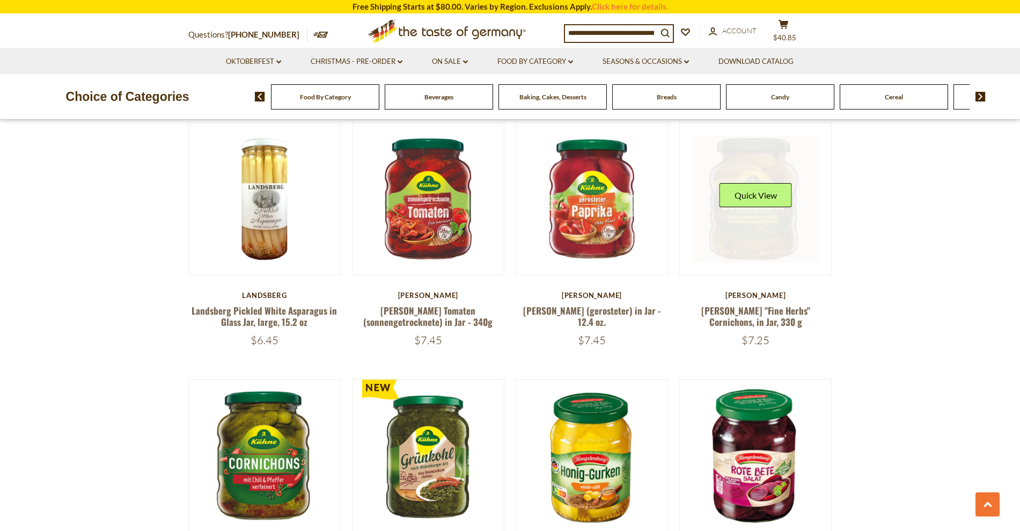
click at [761, 229] on link at bounding box center [756, 199] width 128 height 128
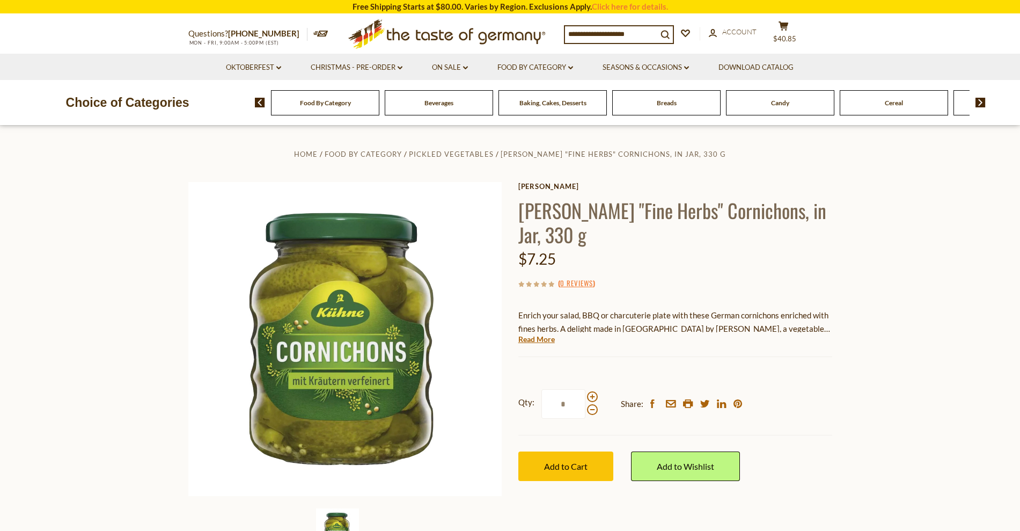
click at [567, 405] on input "*" at bounding box center [564, 404] width 44 height 30
type input "*"
click at [567, 464] on span "Add to Cart" at bounding box center [565, 466] width 43 height 10
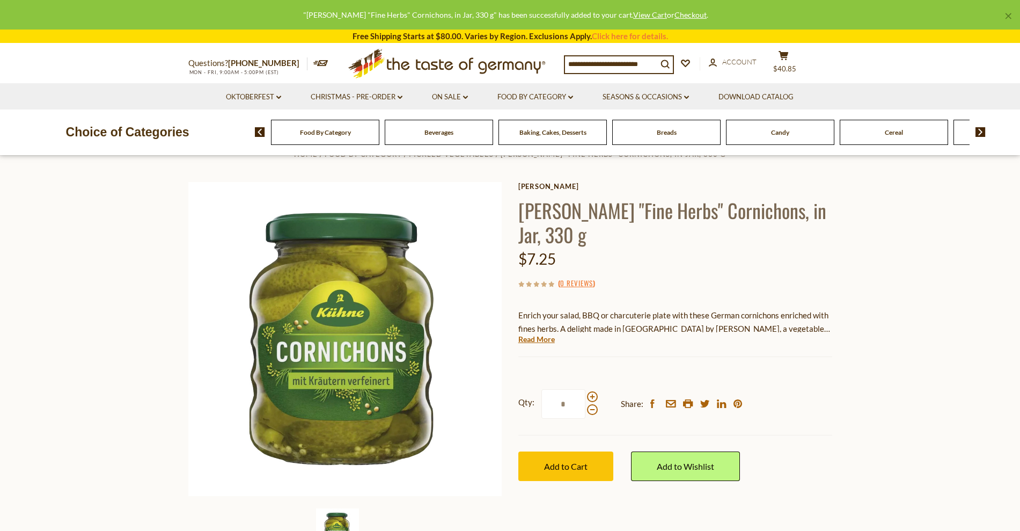
click at [573, 249] on div "$7.25" at bounding box center [676, 258] width 314 height 25
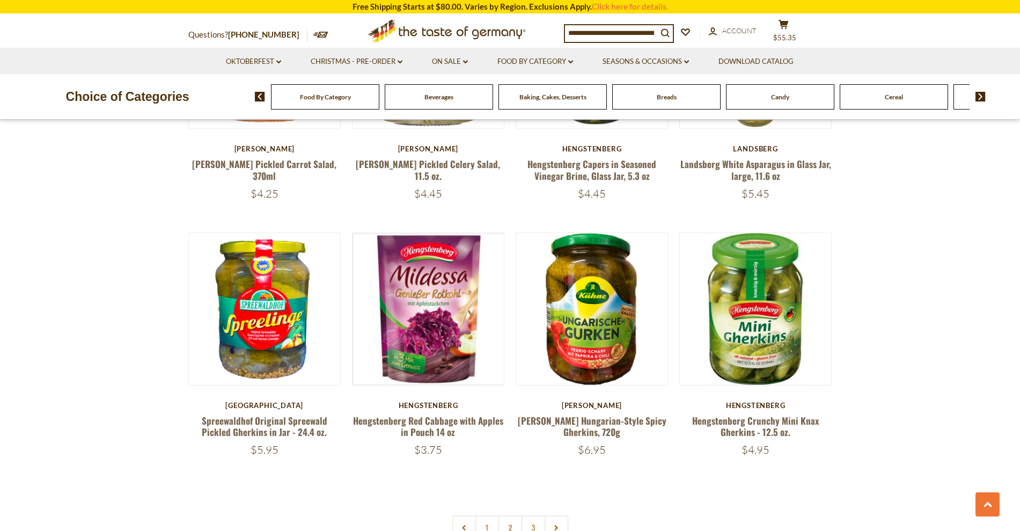
scroll to position [2590, 0]
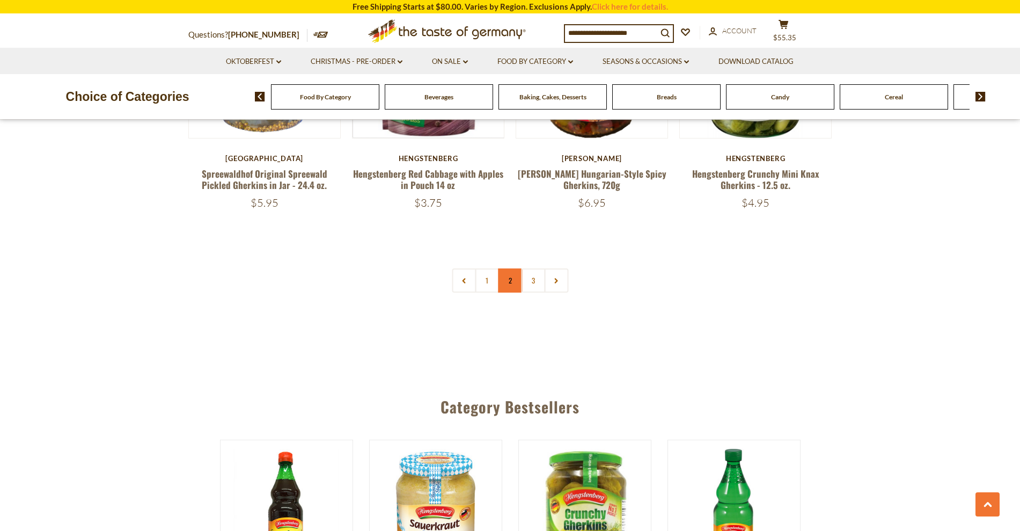
click at [505, 278] on link "2" at bounding box center [510, 280] width 24 height 24
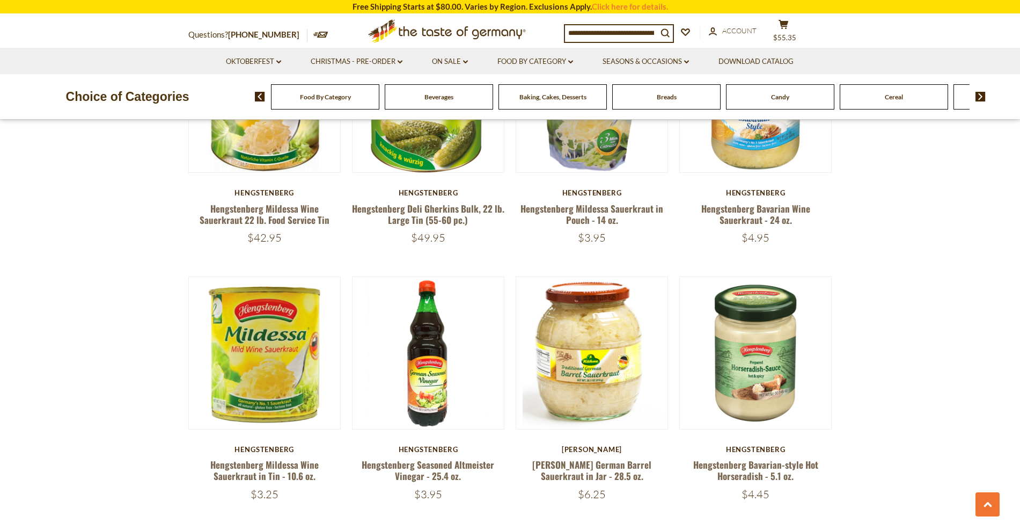
scroll to position [991, 0]
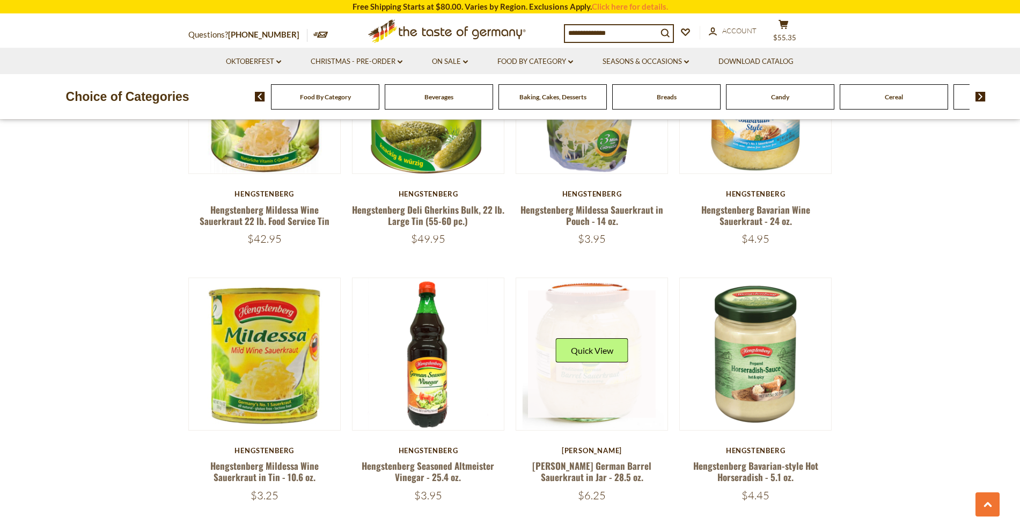
click at [587, 308] on link at bounding box center [592, 354] width 128 height 128
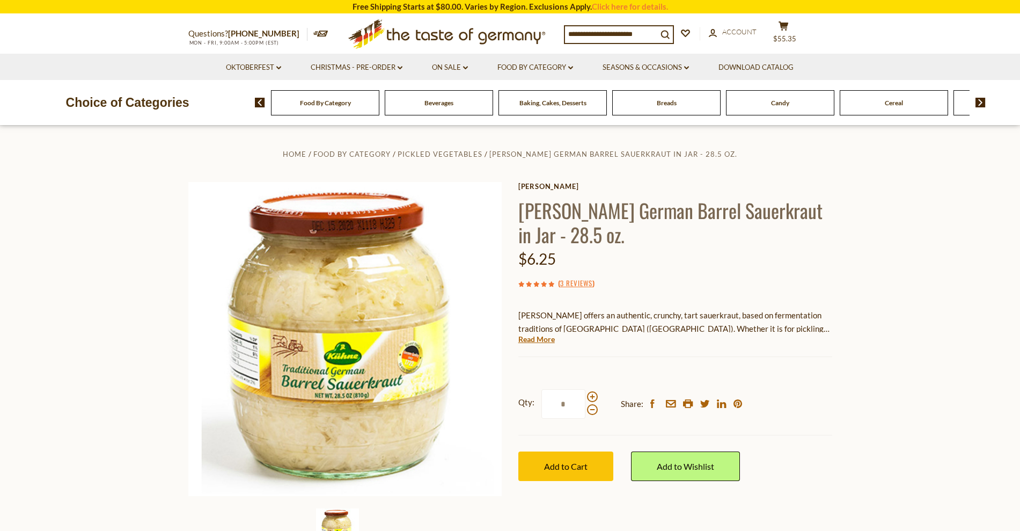
click at [565, 413] on input "*" at bounding box center [564, 404] width 44 height 30
type input "*"
click at [556, 457] on button "Add to Cart" at bounding box center [566, 466] width 95 height 30
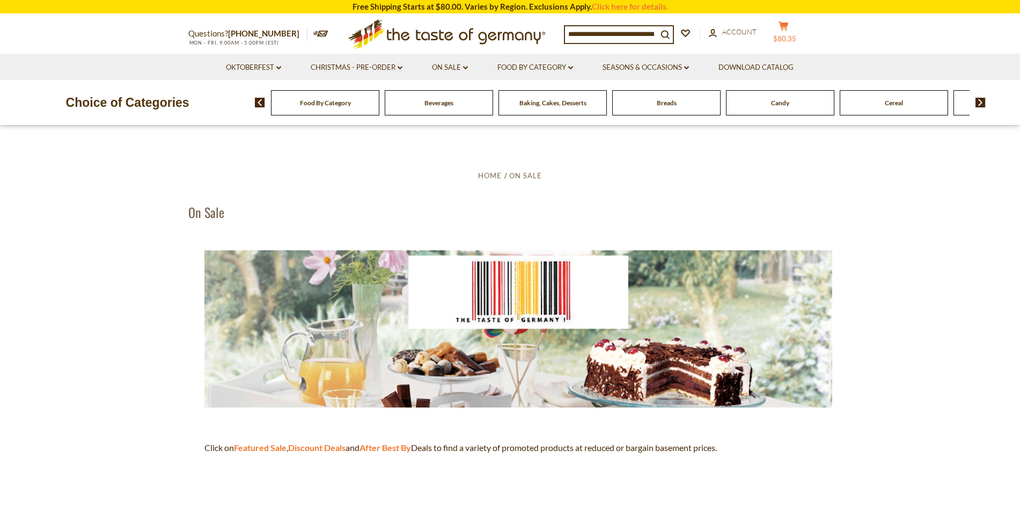
click at [789, 28] on icon "cart" at bounding box center [784, 25] width 10 height 9
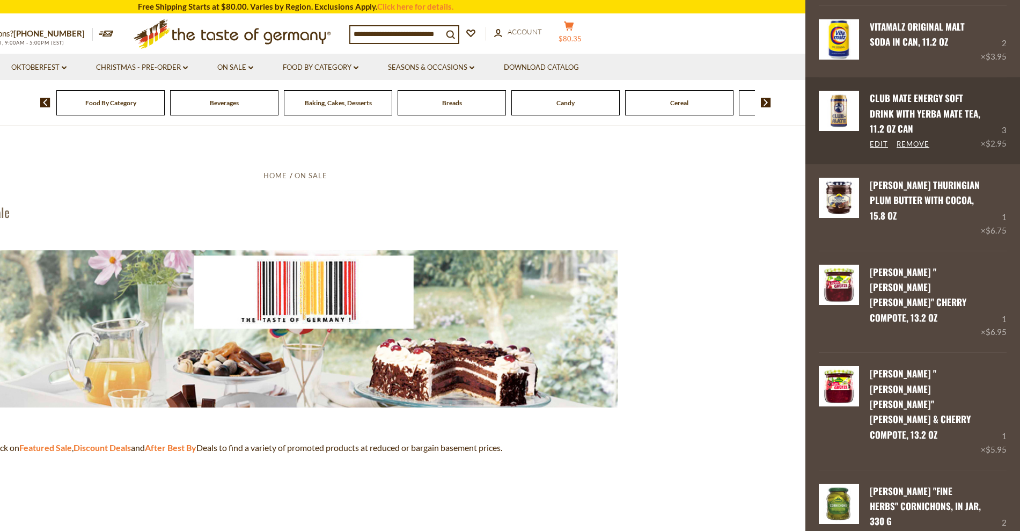
scroll to position [271, 0]
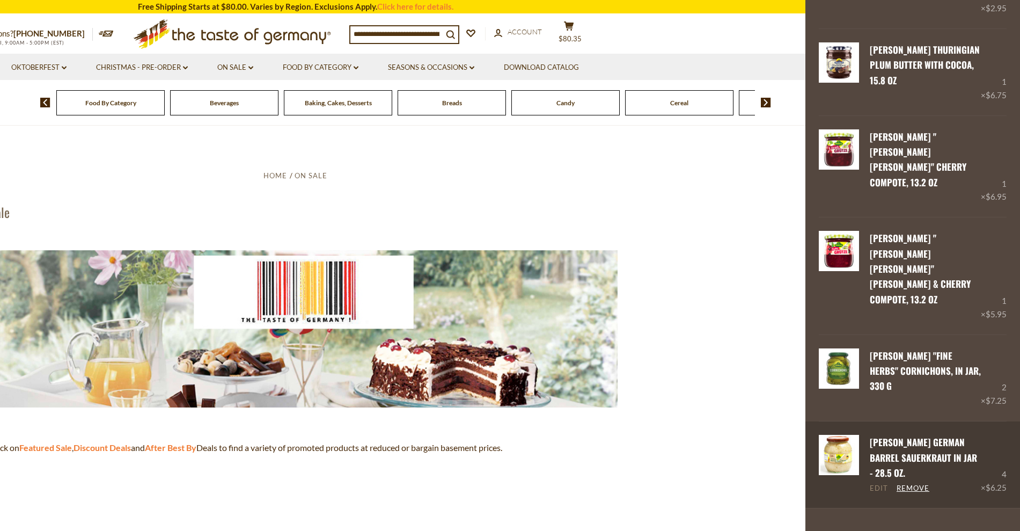
click at [887, 484] on link "Edit" at bounding box center [879, 489] width 18 height 10
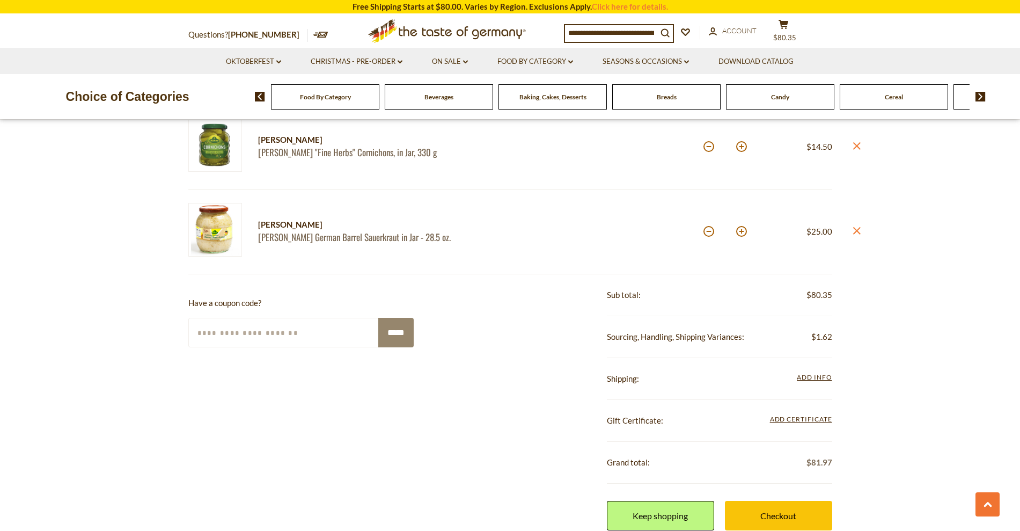
scroll to position [649, 0]
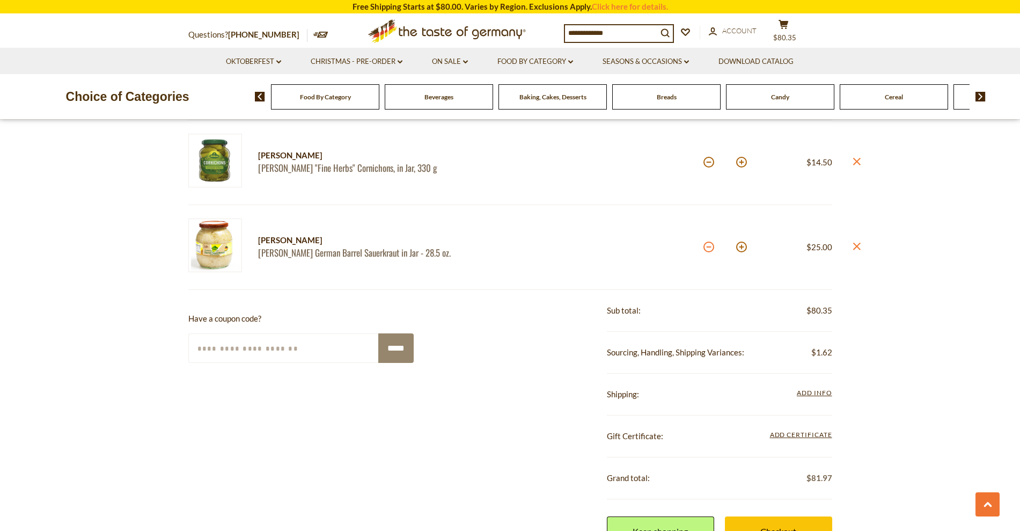
click at [709, 247] on button at bounding box center [709, 247] width 11 height 11
type input "*"
click at [709, 247] on button at bounding box center [709, 247] width 11 height 11
type input "*"
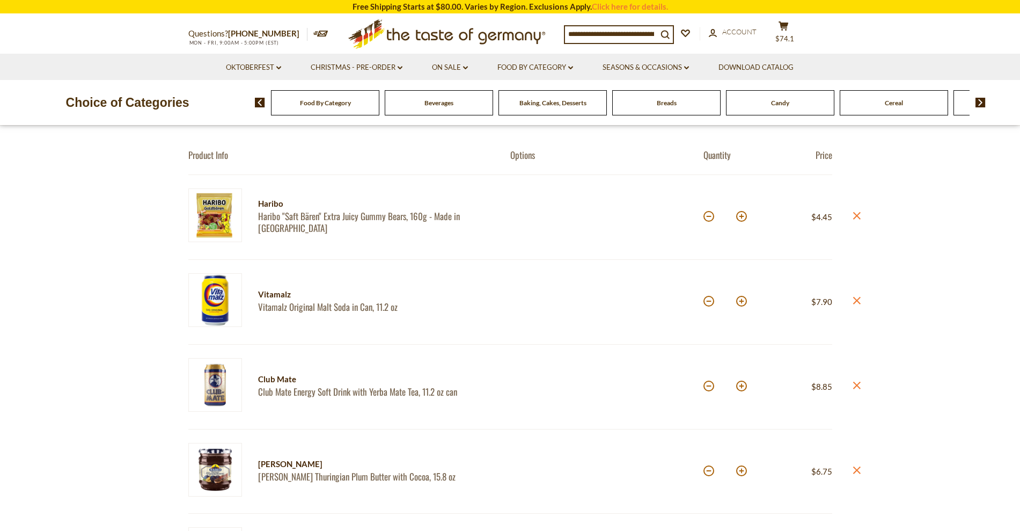
scroll to position [0, 0]
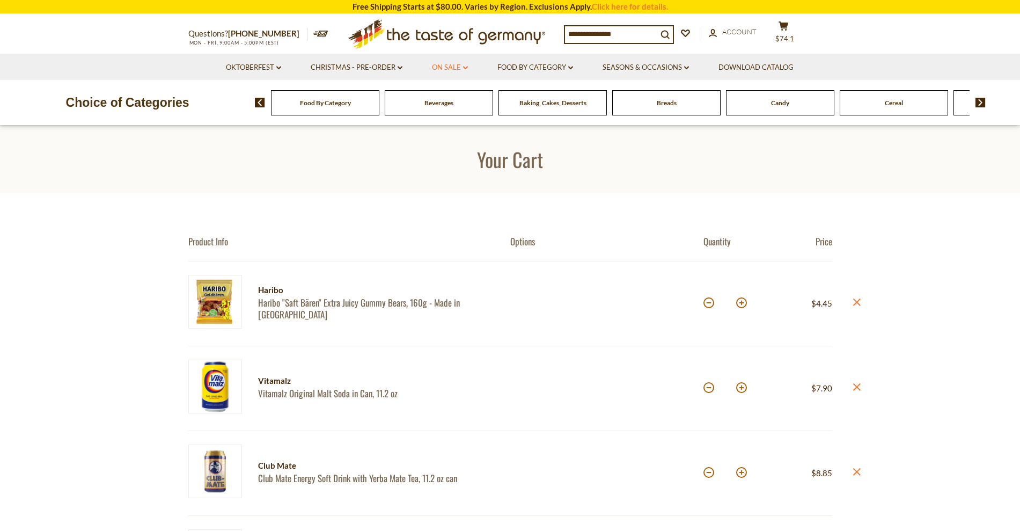
click at [443, 64] on link "On Sale dropdown_arrow" at bounding box center [450, 68] width 36 height 12
click at [449, 93] on link "All On Sale" at bounding box center [445, 96] width 39 height 10
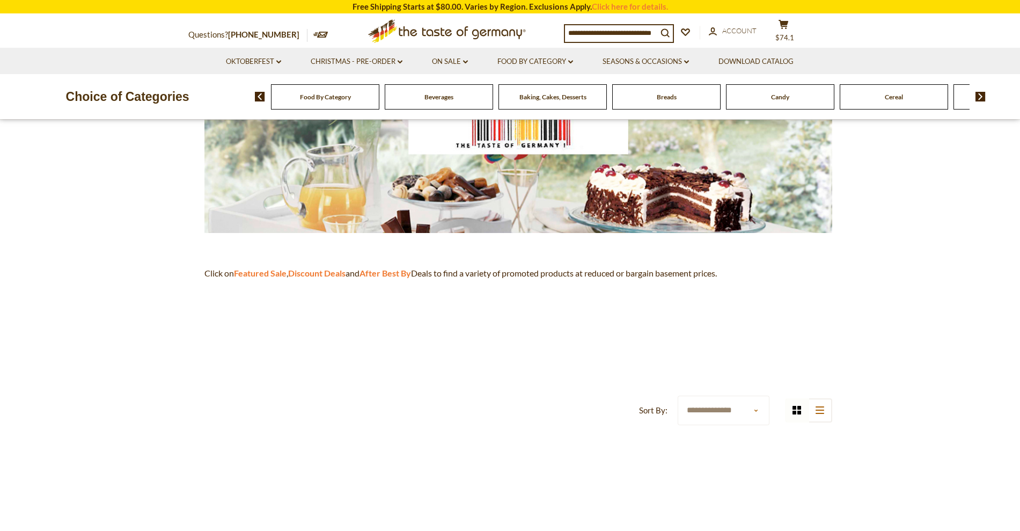
scroll to position [135, 0]
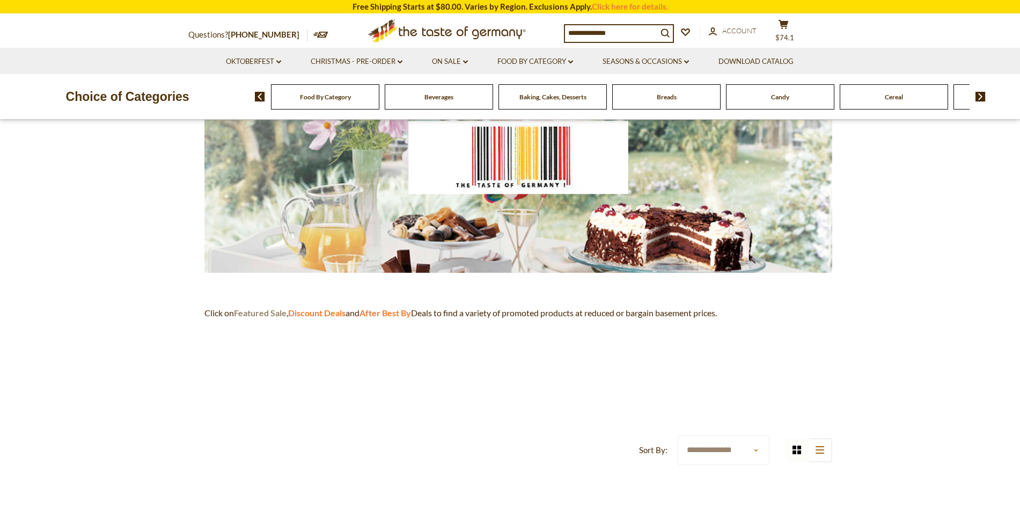
click at [270, 314] on strong "Featured Sale" at bounding box center [260, 313] width 53 height 10
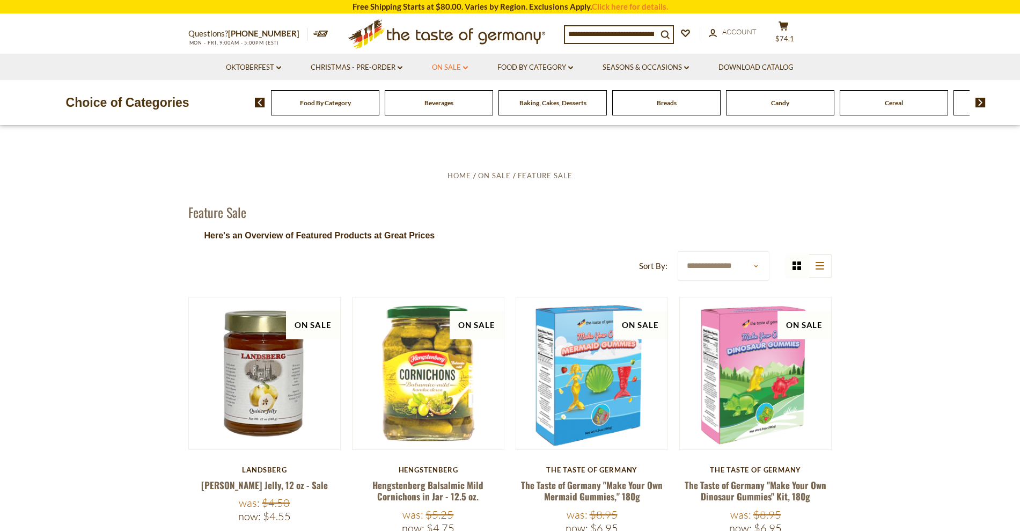
click at [442, 72] on link "On Sale dropdown_arrow" at bounding box center [450, 68] width 36 height 12
click at [454, 93] on link "All On Sale" at bounding box center [445, 96] width 39 height 10
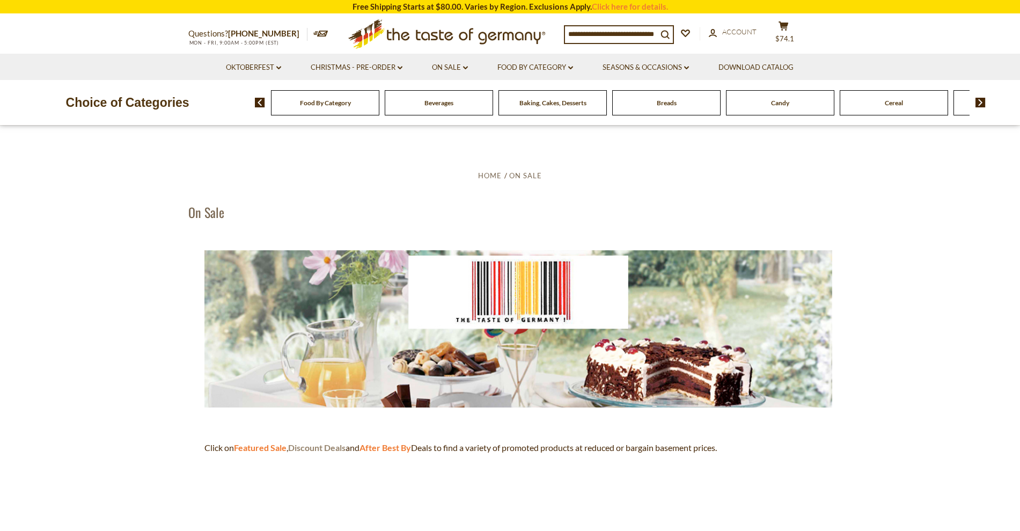
click at [325, 447] on strong "Discount Deals" at bounding box center [316, 447] width 57 height 10
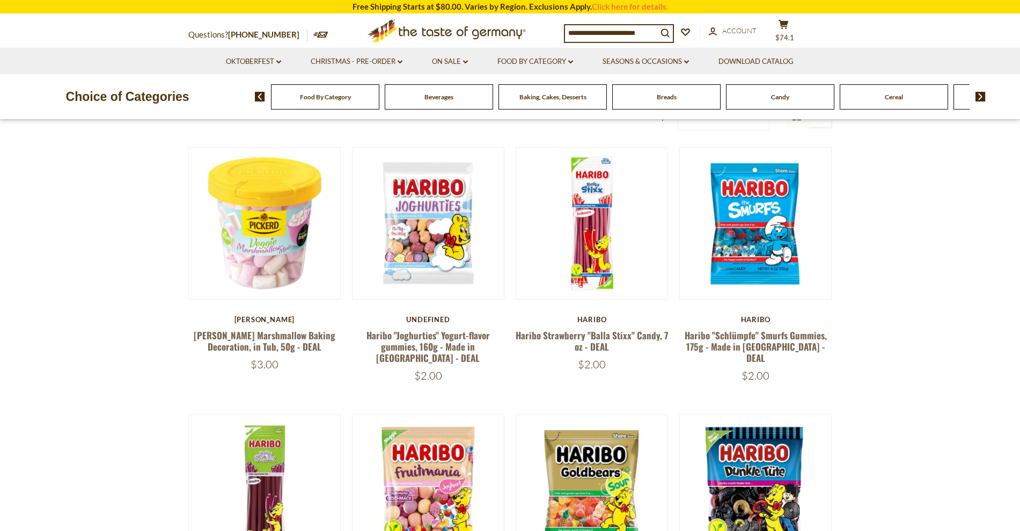
scroll to position [237, 0]
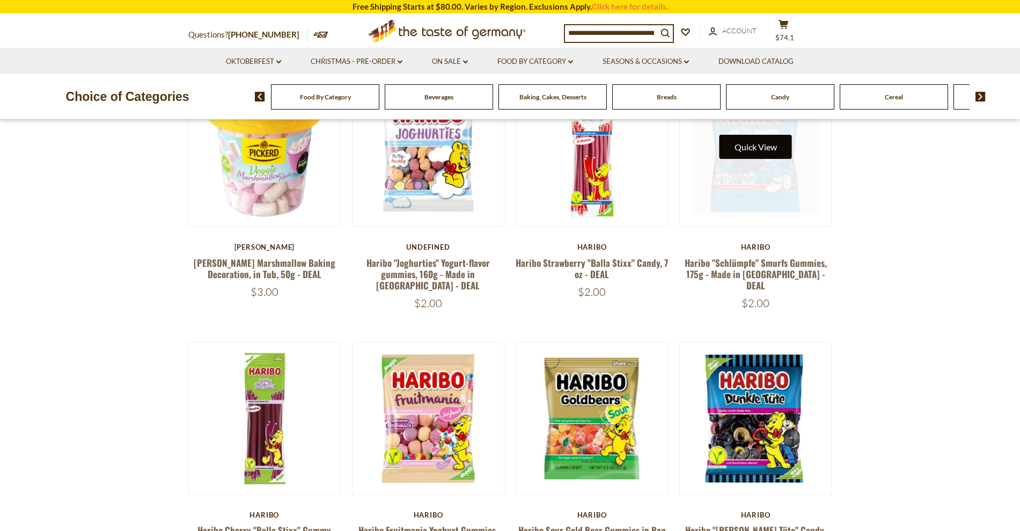
click at [754, 146] on button "Quick View" at bounding box center [756, 147] width 72 height 24
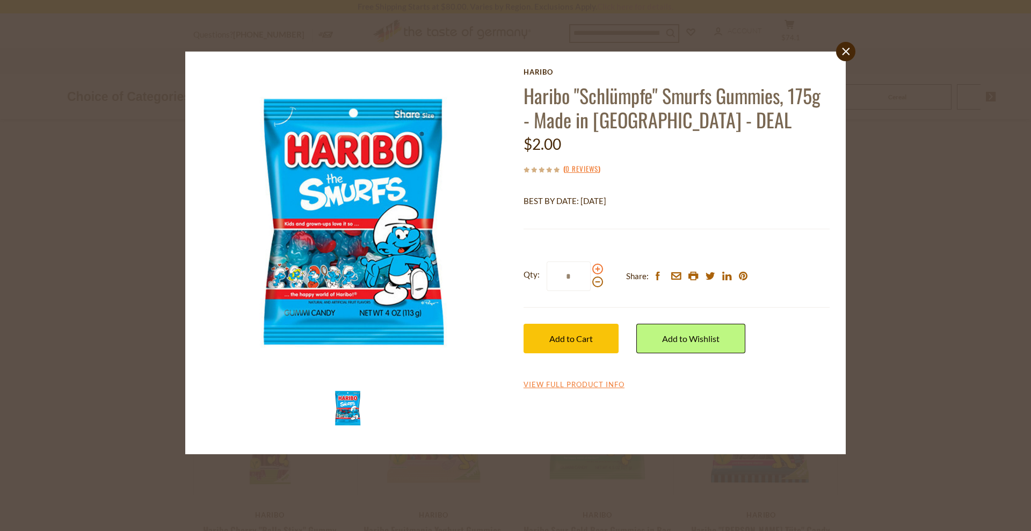
click at [597, 267] on span at bounding box center [597, 269] width 11 height 11
click at [590, 267] on input "*" at bounding box center [568, 276] width 44 height 30
type input "*"
click at [560, 333] on span "Add to Cart" at bounding box center [570, 338] width 43 height 10
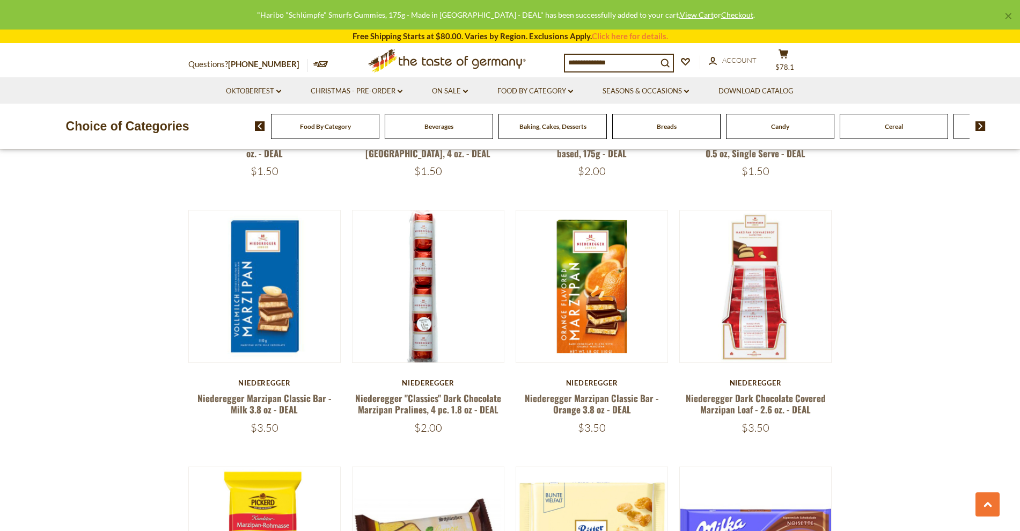
scroll to position [1164, 0]
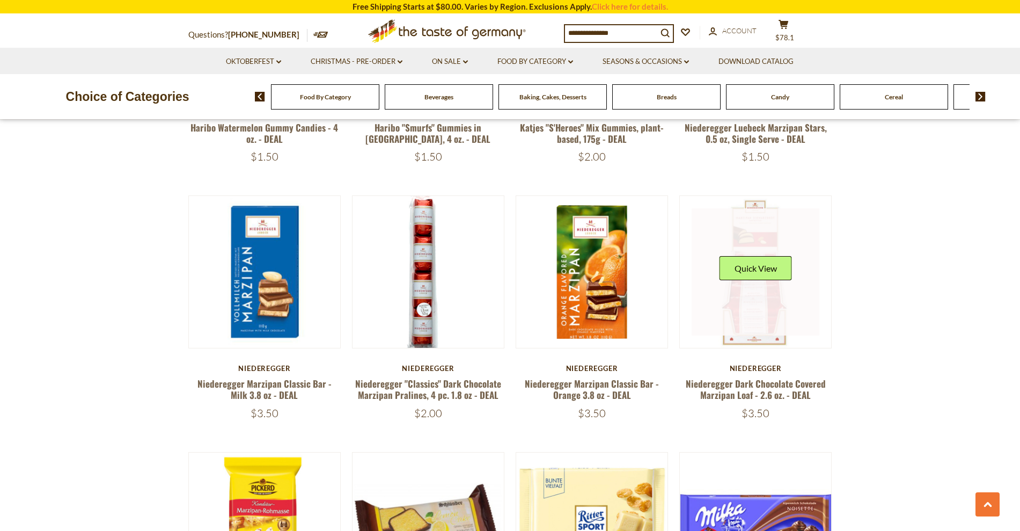
click at [758, 269] on div "Quick View" at bounding box center [756, 272] width 72 height 32
click at [761, 256] on button "Quick View" at bounding box center [756, 268] width 72 height 24
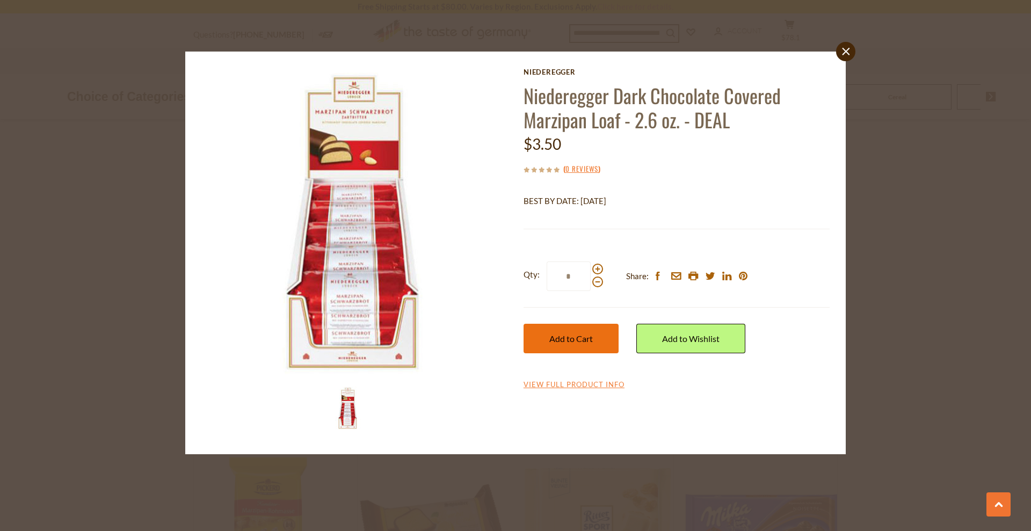
click at [569, 339] on span "Add to Cart" at bounding box center [570, 338] width 43 height 10
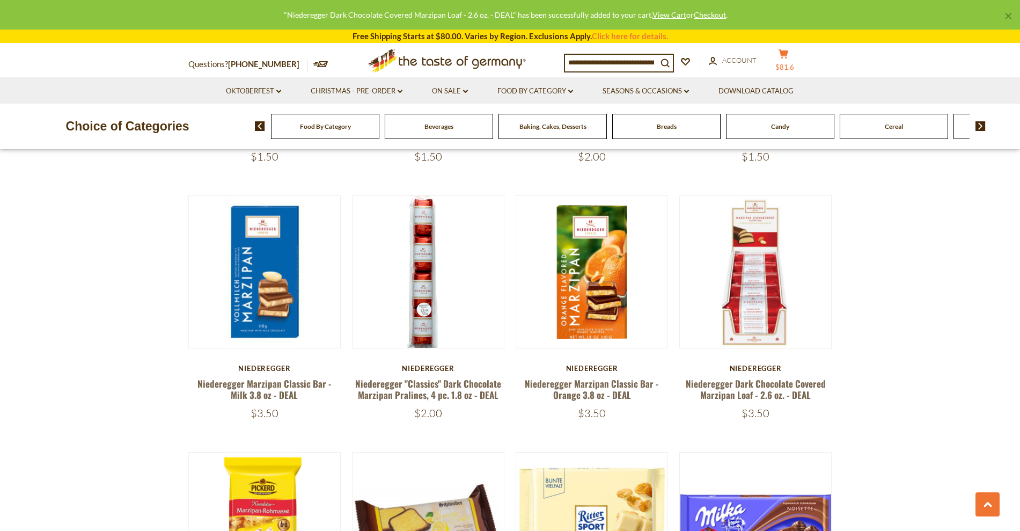
click at [794, 63] on span "$81.6" at bounding box center [785, 67] width 19 height 9
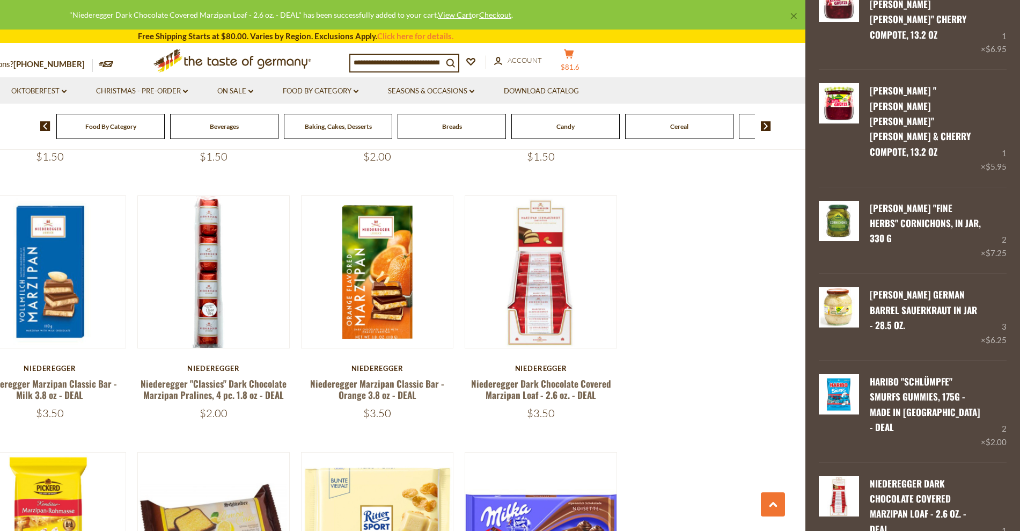
scroll to position [459, 0]
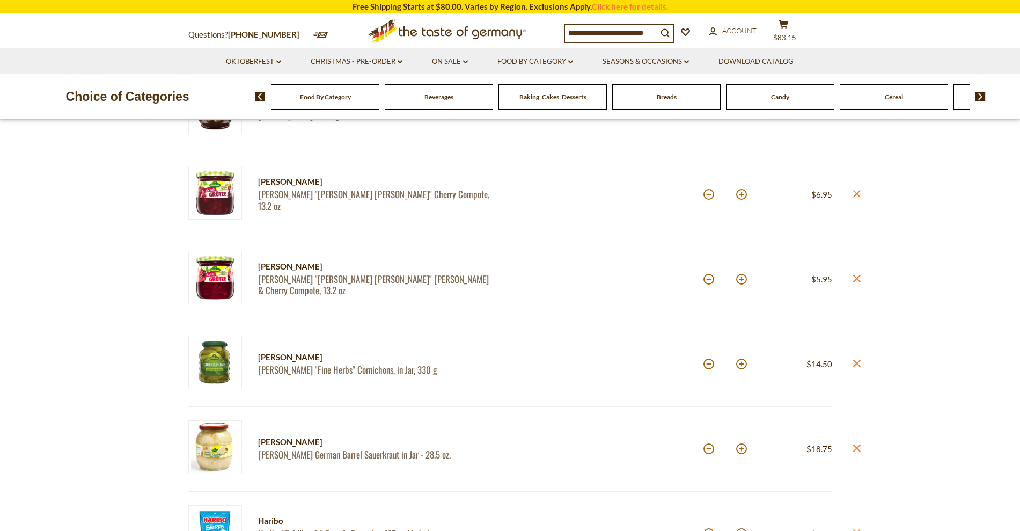
scroll to position [481, 0]
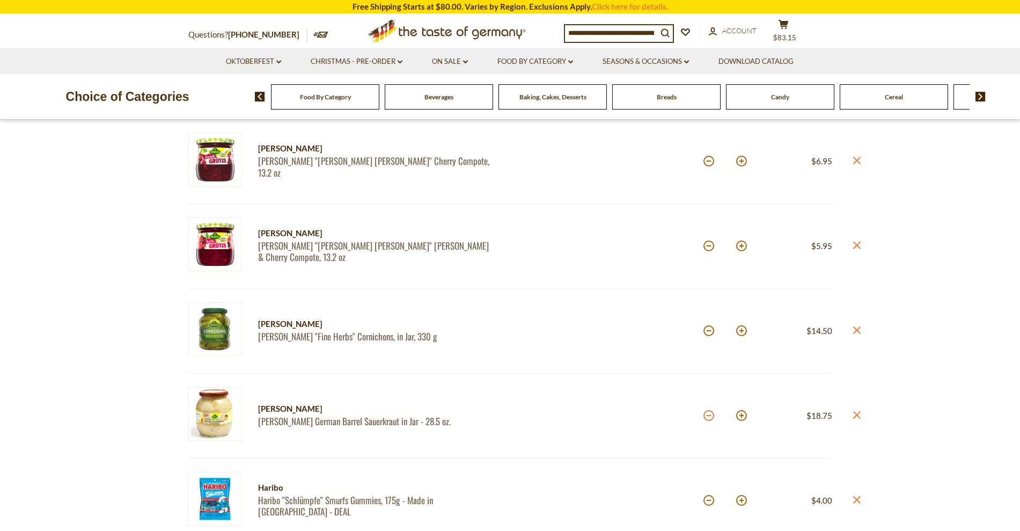
click at [707, 418] on button at bounding box center [709, 415] width 11 height 11
type input "*"
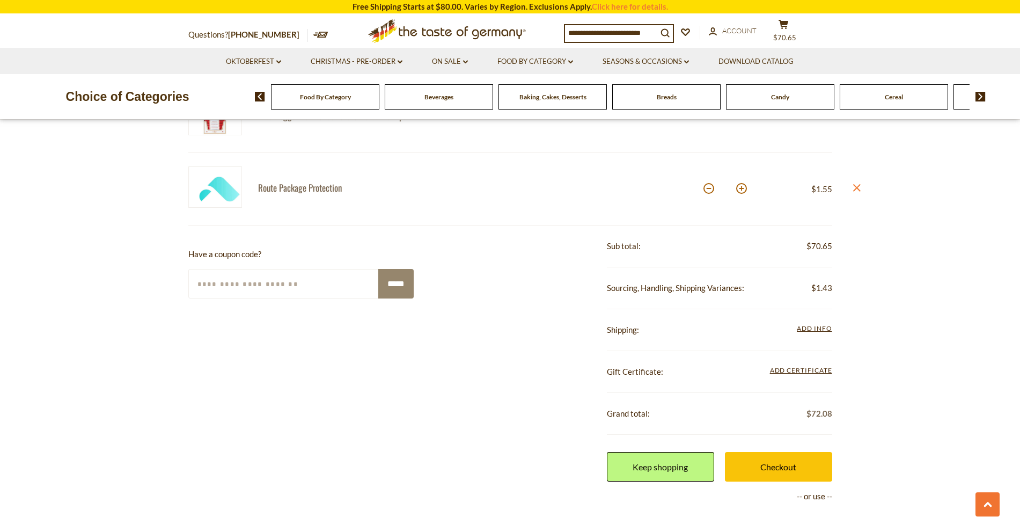
scroll to position [958, 0]
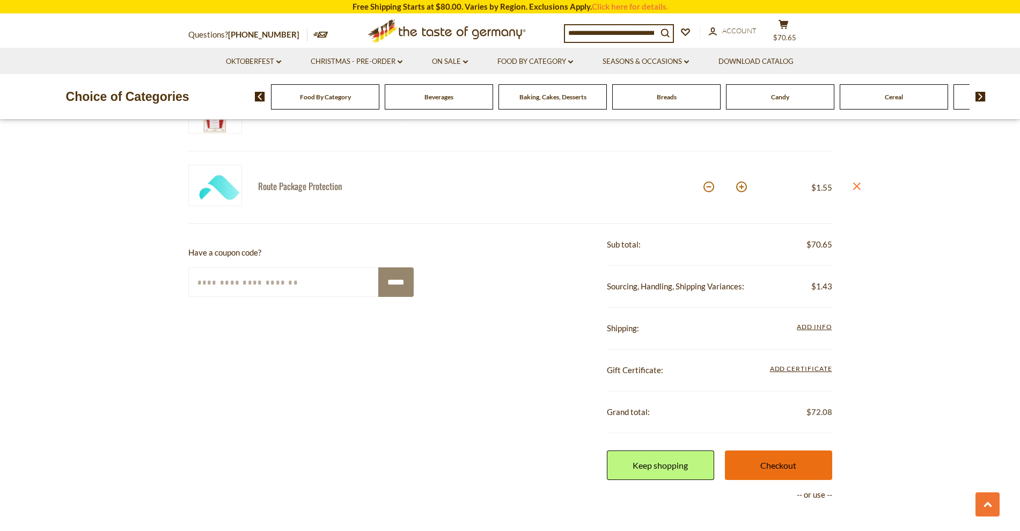
click at [798, 455] on link "Checkout" at bounding box center [778, 465] width 107 height 30
